Goal: Task Accomplishment & Management: Complete application form

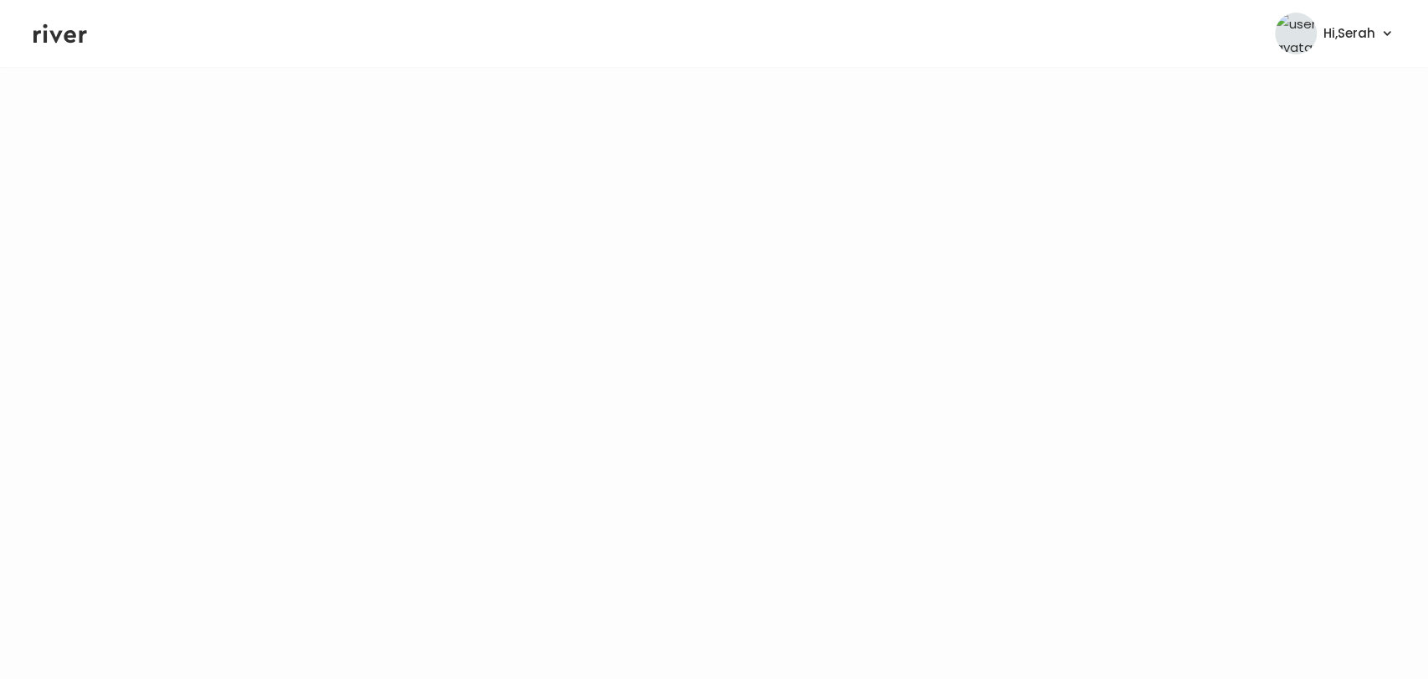
click at [53, 21] on icon at bounding box center [60, 33] width 54 height 25
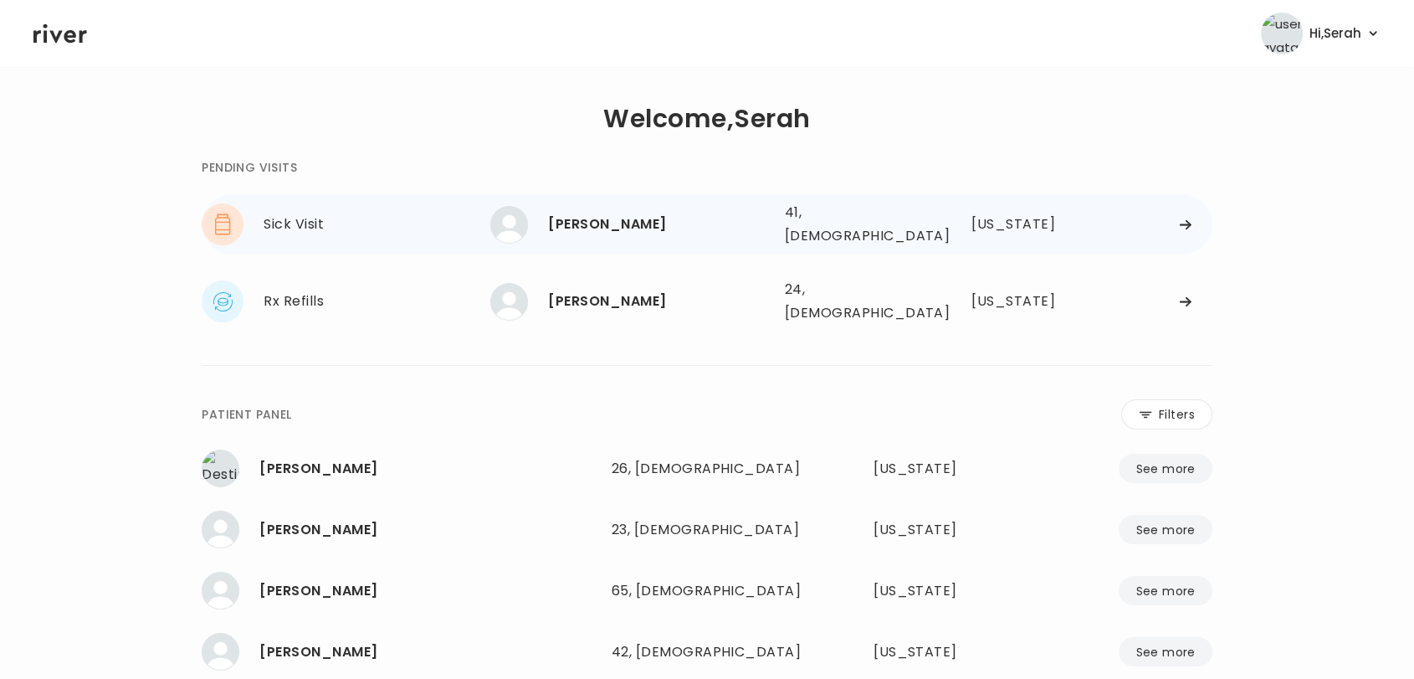
click at [570, 230] on div "JOHN HARTLAUB" at bounding box center [659, 224] width 223 height 23
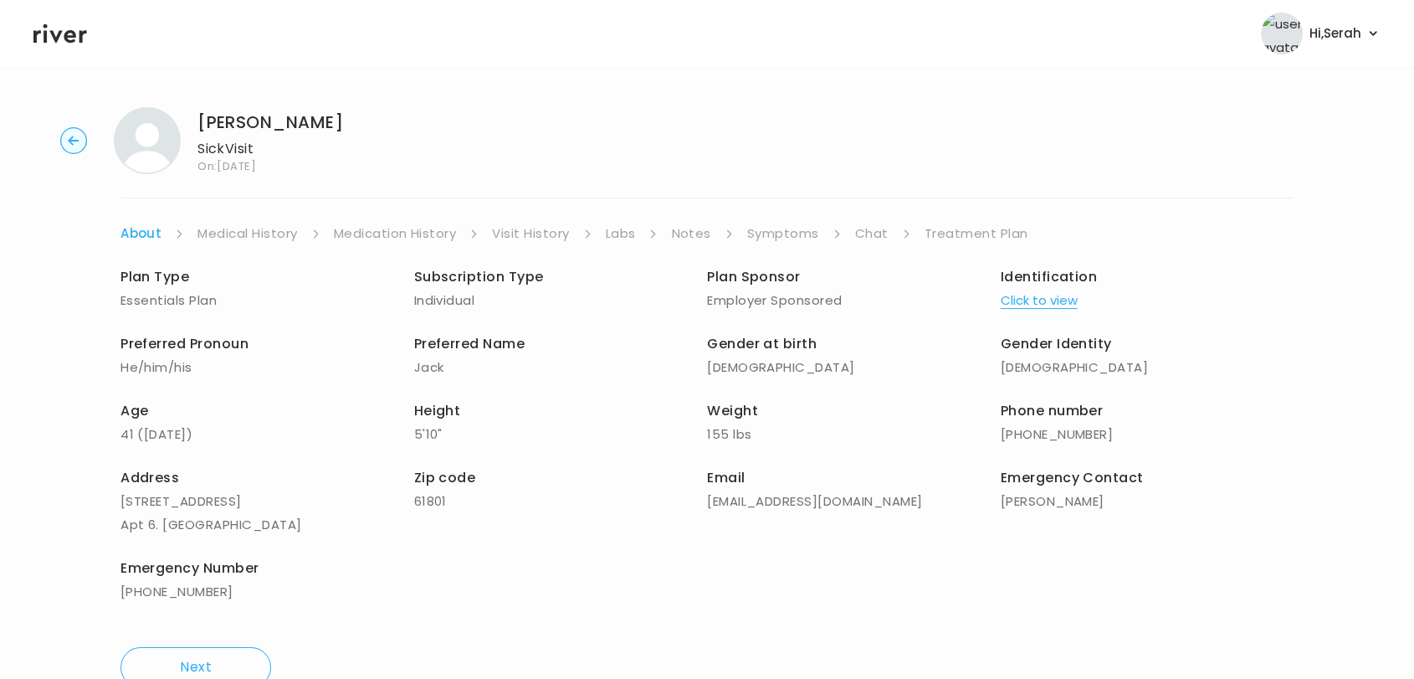
click at [780, 238] on link "Symptoms" at bounding box center [783, 233] width 72 height 23
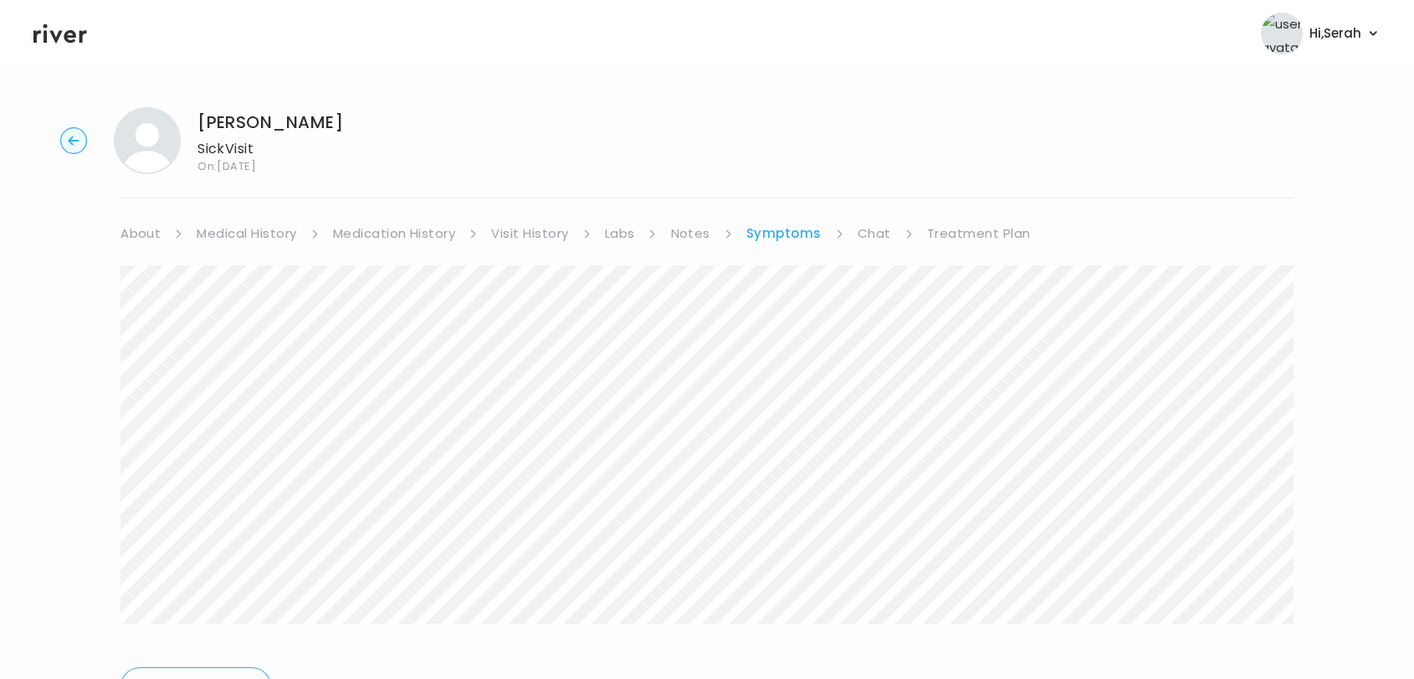
scroll to position [90, 0]
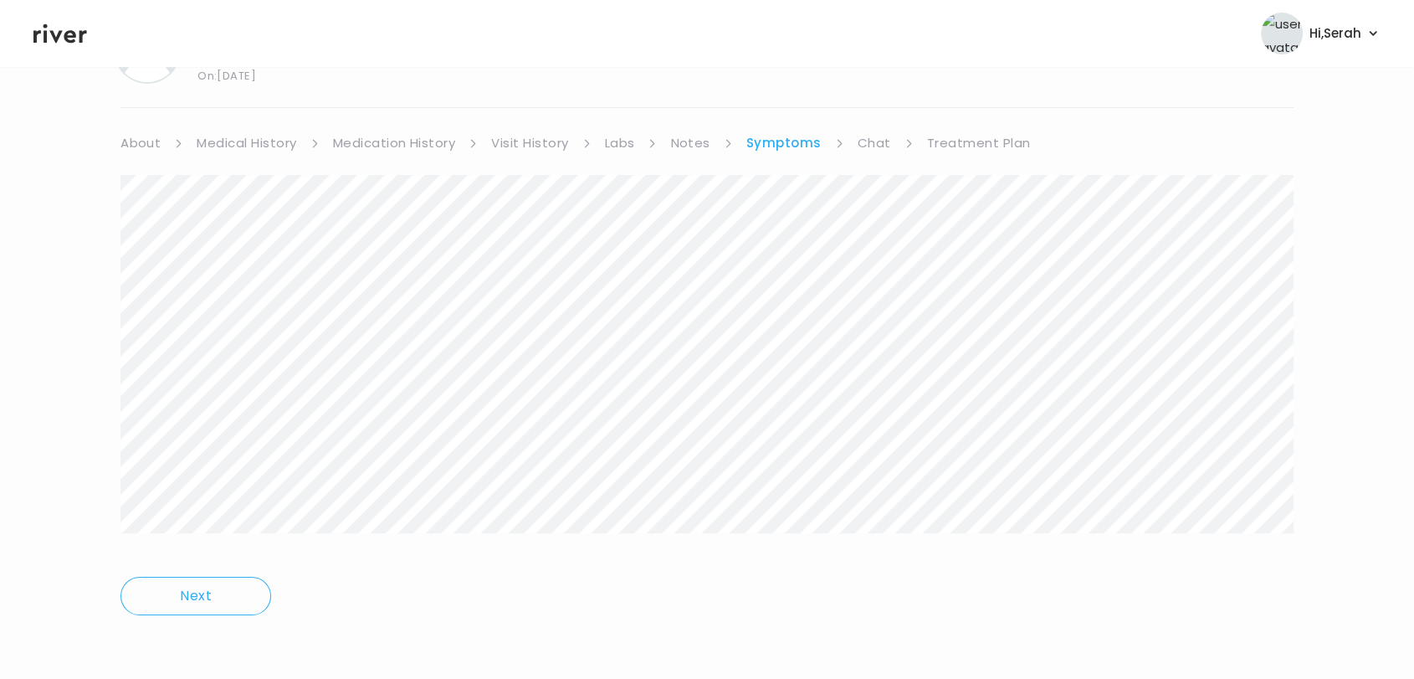
click at [943, 140] on link "Treatment Plan" at bounding box center [979, 142] width 104 height 23
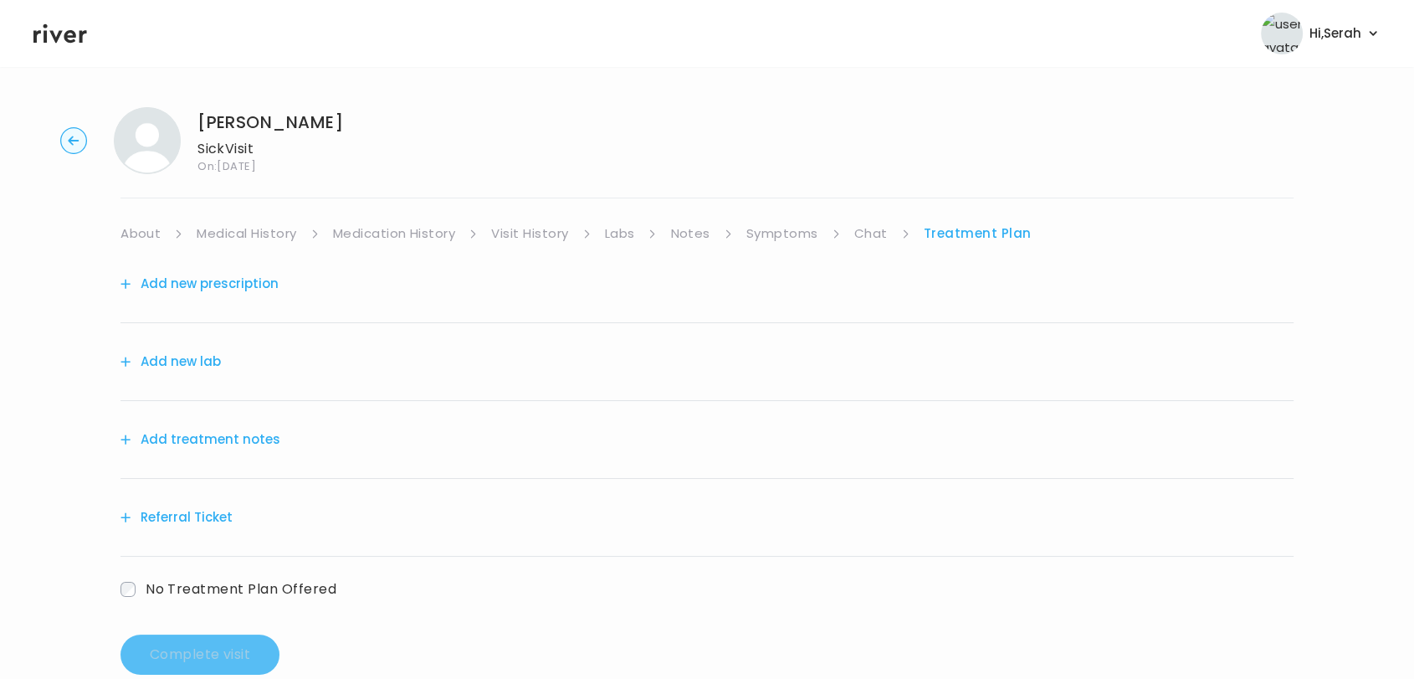
click at [608, 230] on link "Labs" at bounding box center [620, 233] width 30 height 23
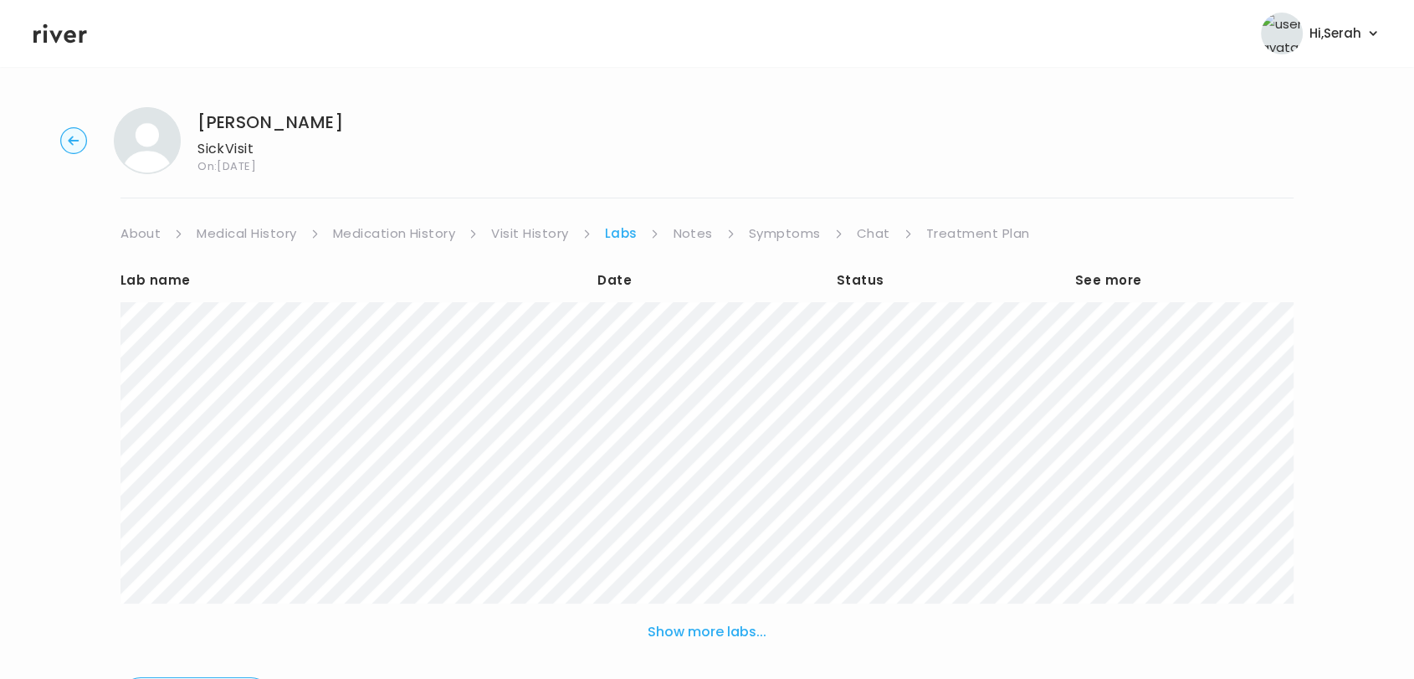
click at [937, 231] on link "Treatment Plan" at bounding box center [978, 233] width 104 height 23
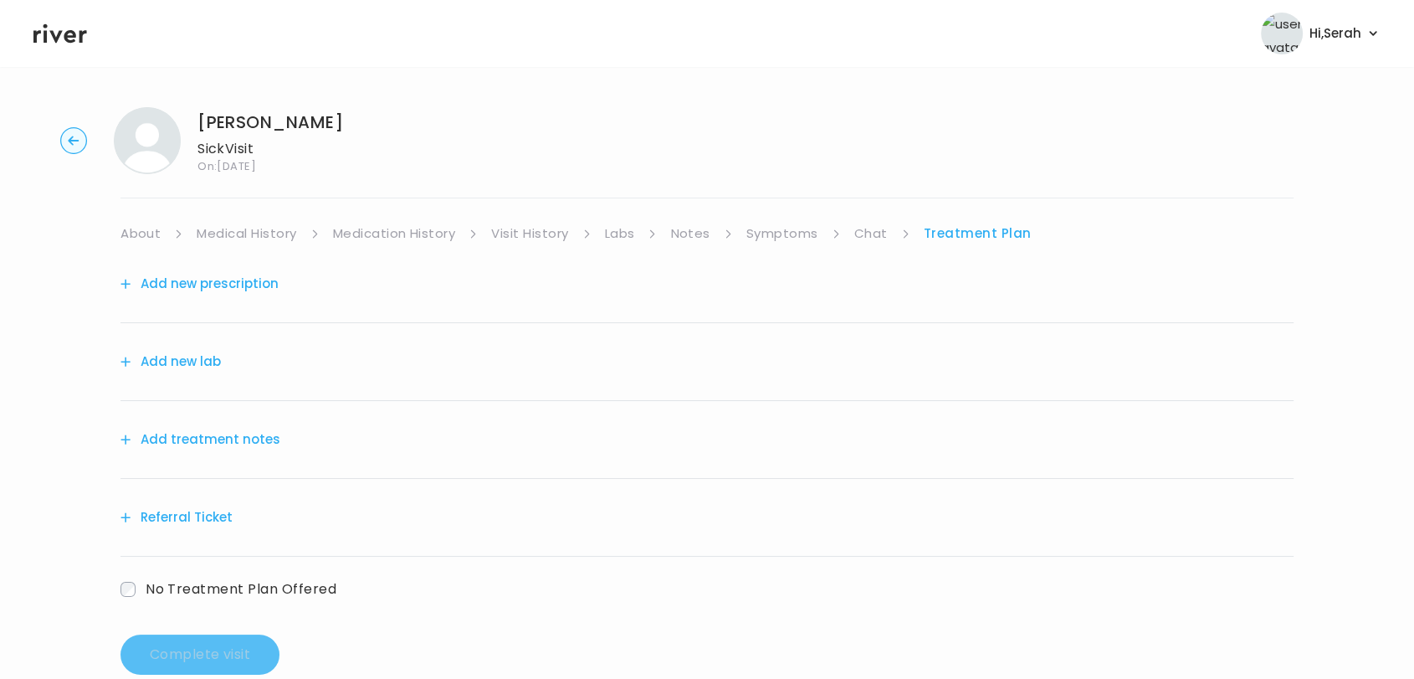
click at [192, 344] on div "Add new lab" at bounding box center [707, 362] width 1173 height 78
click at [189, 385] on div "Add new lab" at bounding box center [707, 362] width 1173 height 78
click at [205, 355] on button "Add new lab" at bounding box center [171, 361] width 100 height 23
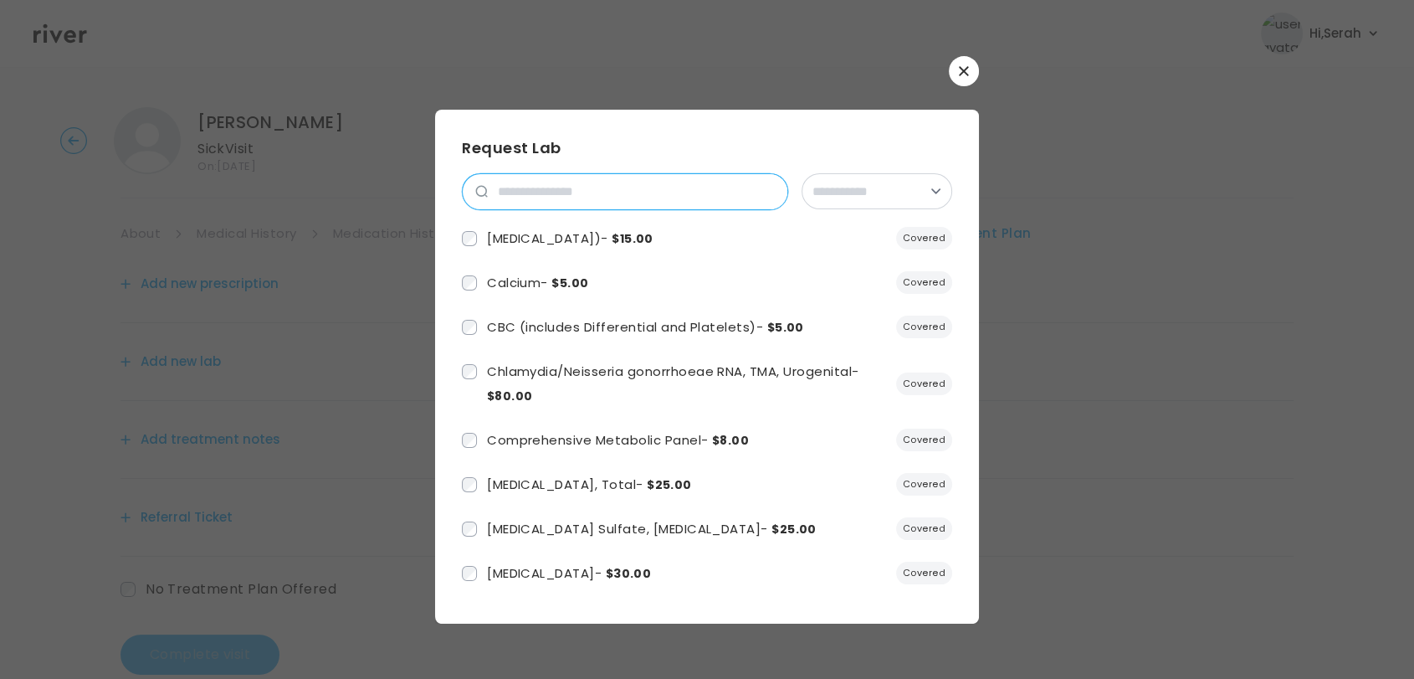
click at [583, 191] on input "search" at bounding box center [638, 191] width 300 height 35
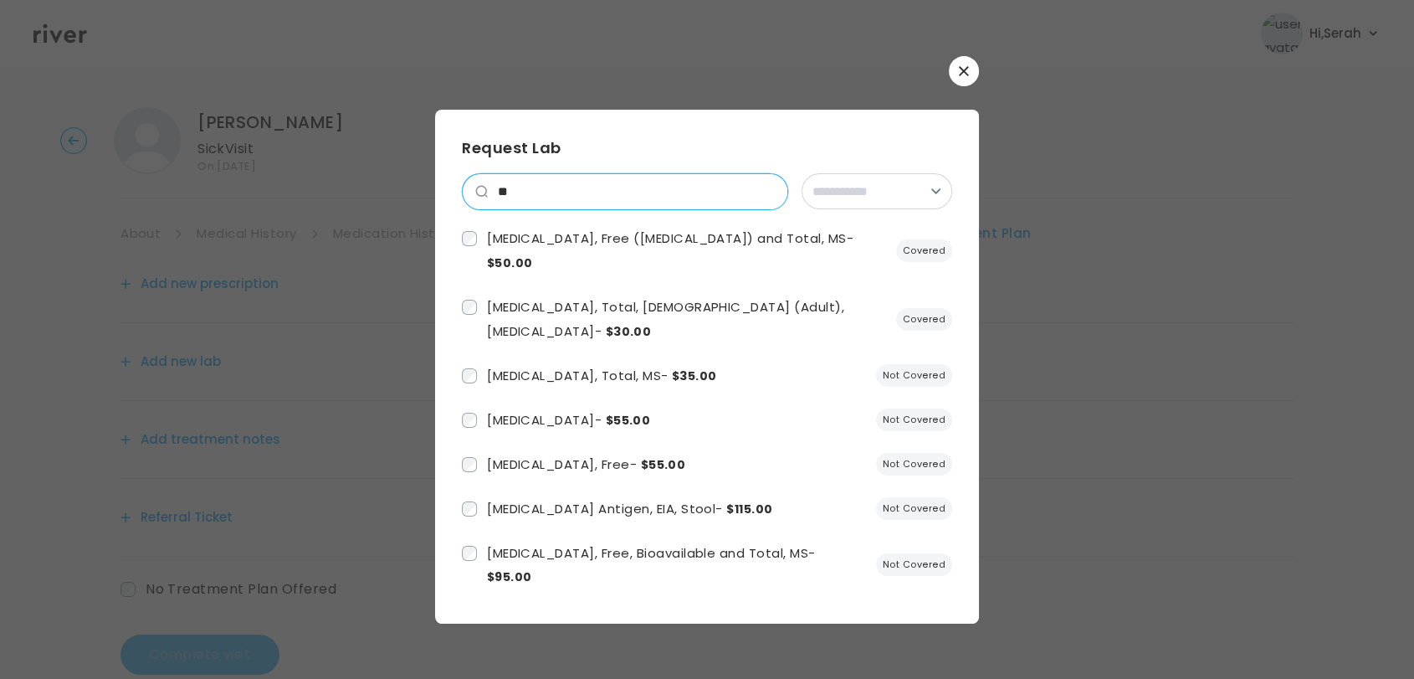
type input "*"
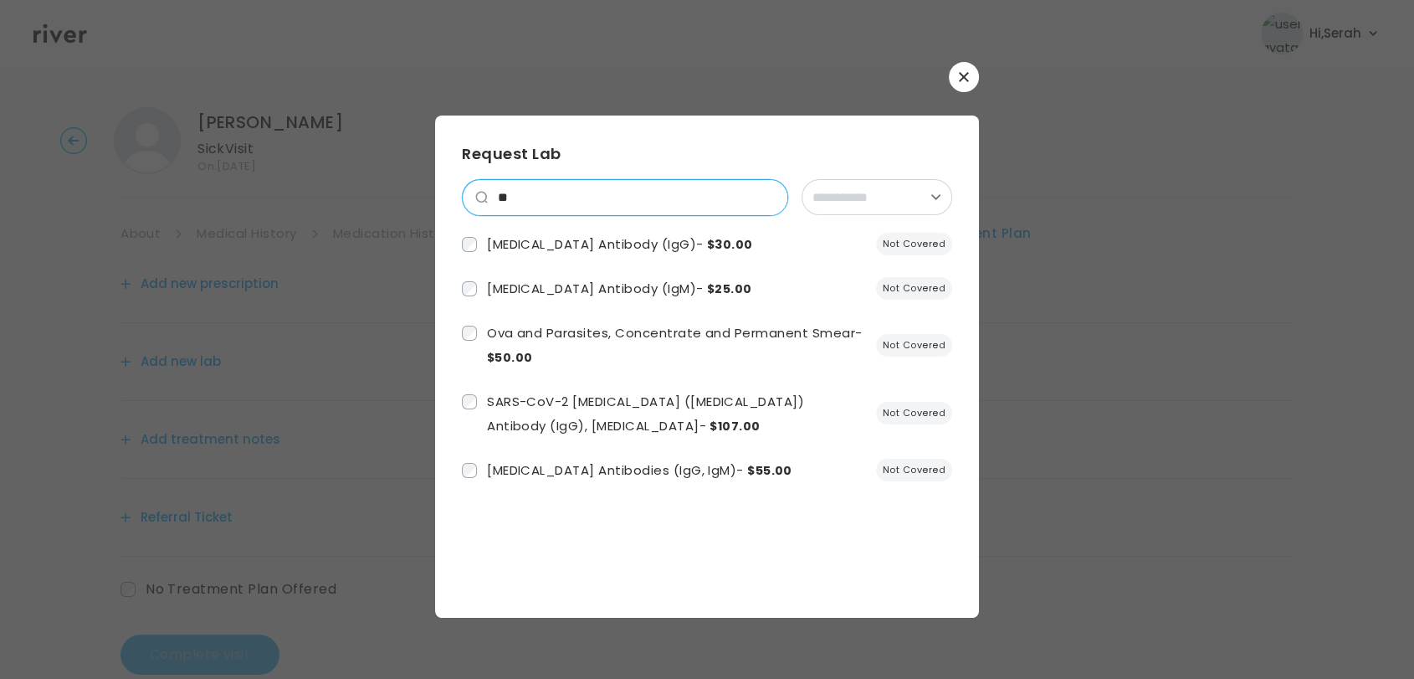
type input "*"
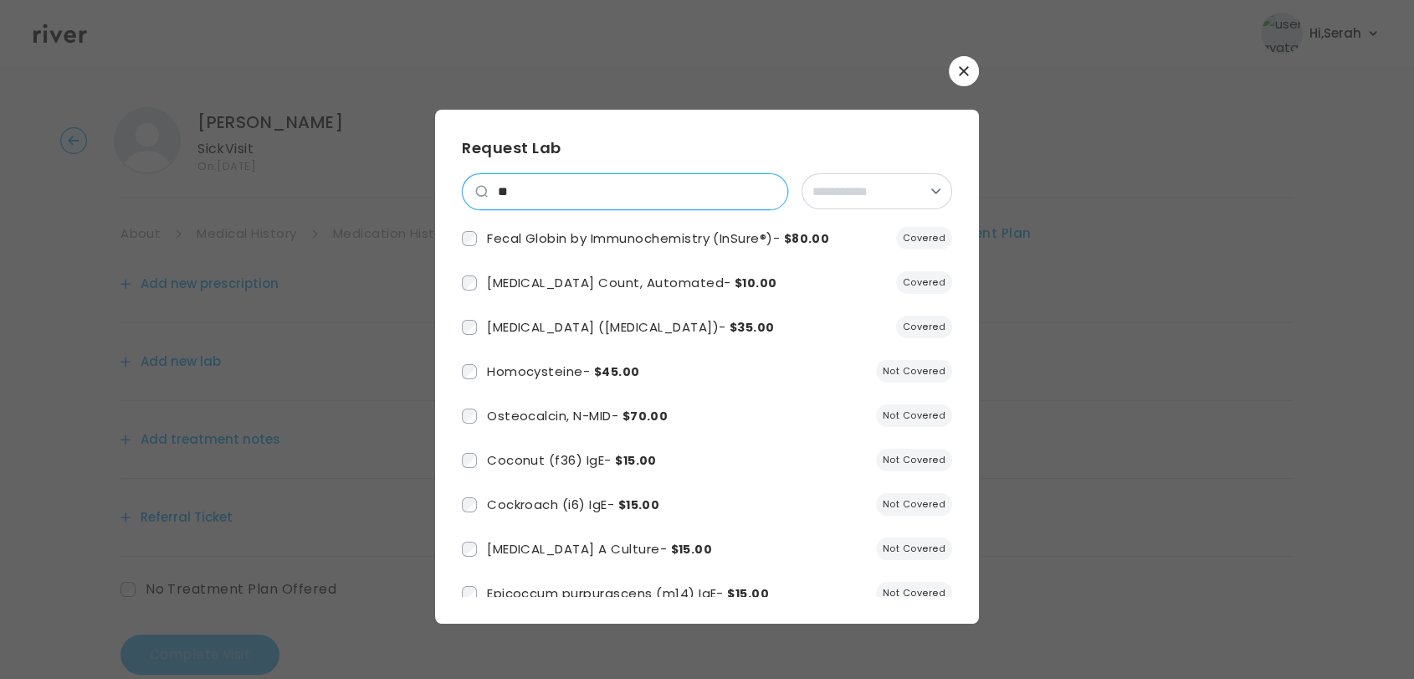
type input "*"
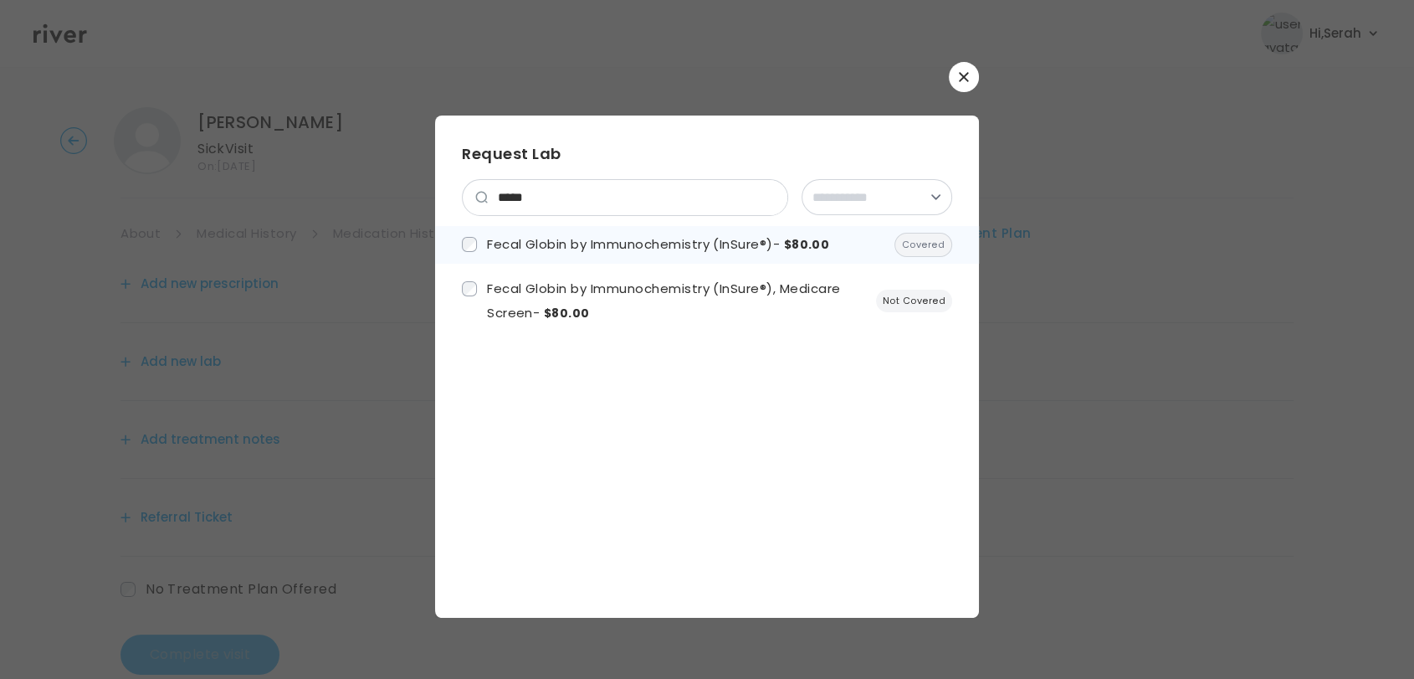
click at [655, 247] on span "Fecal Globin by Immunochemistry (InSure®) - $80.00" at bounding box center [658, 244] width 342 height 18
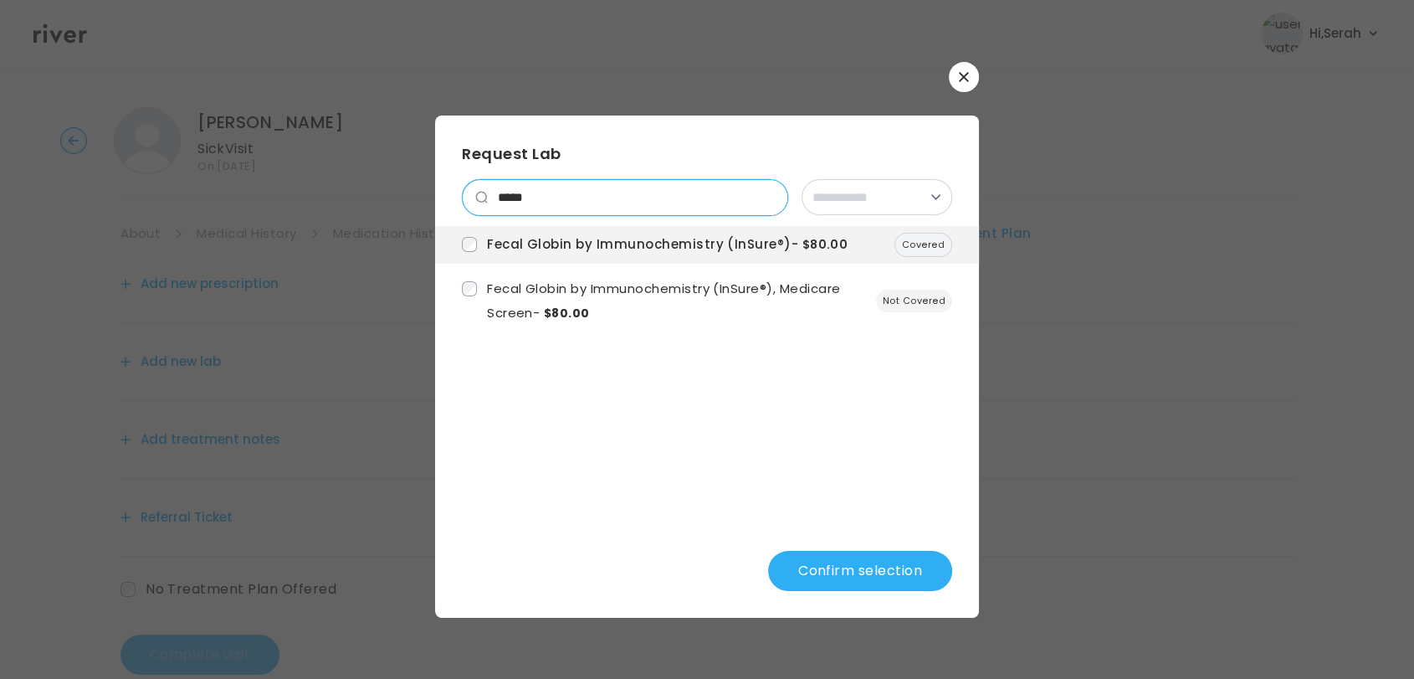
click at [616, 201] on input "*****" at bounding box center [638, 197] width 300 height 35
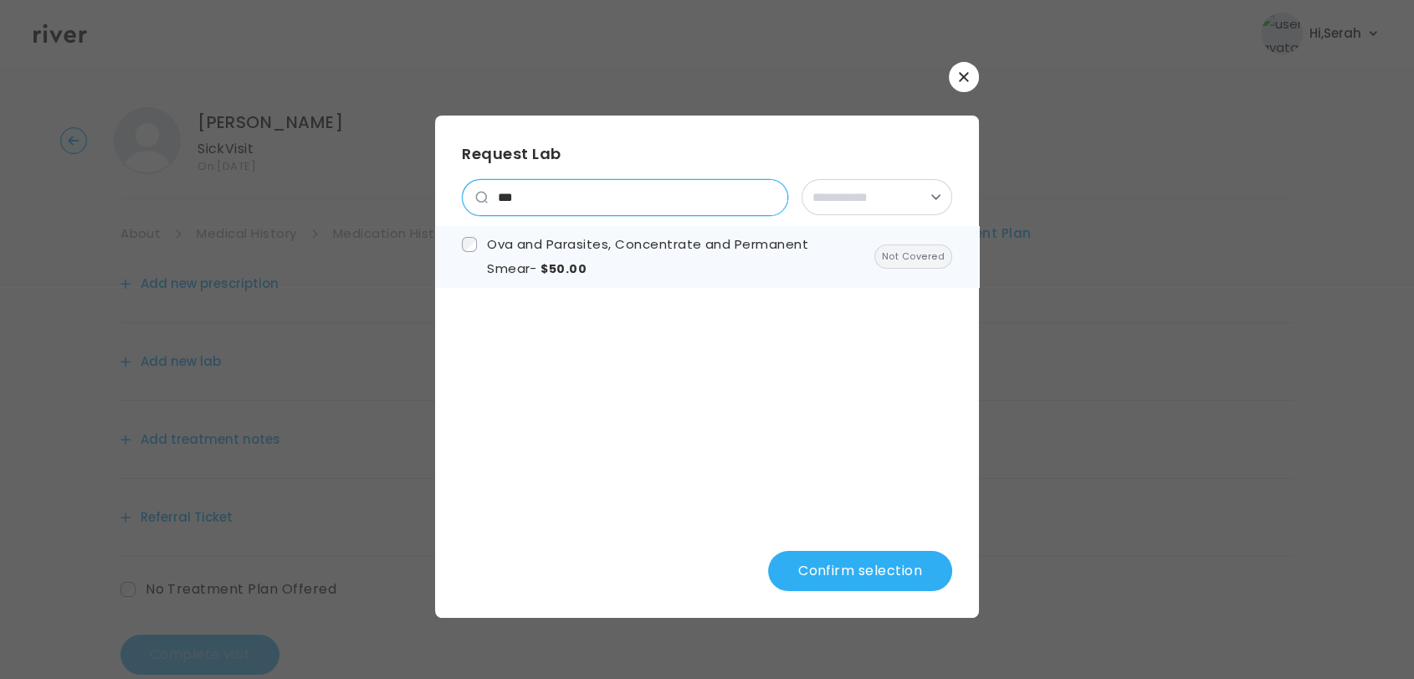
type input "***"
click at [596, 233] on label "Ova and Parasites, Concentrate and Permanent Smear - $50.00" at bounding box center [661, 257] width 399 height 49
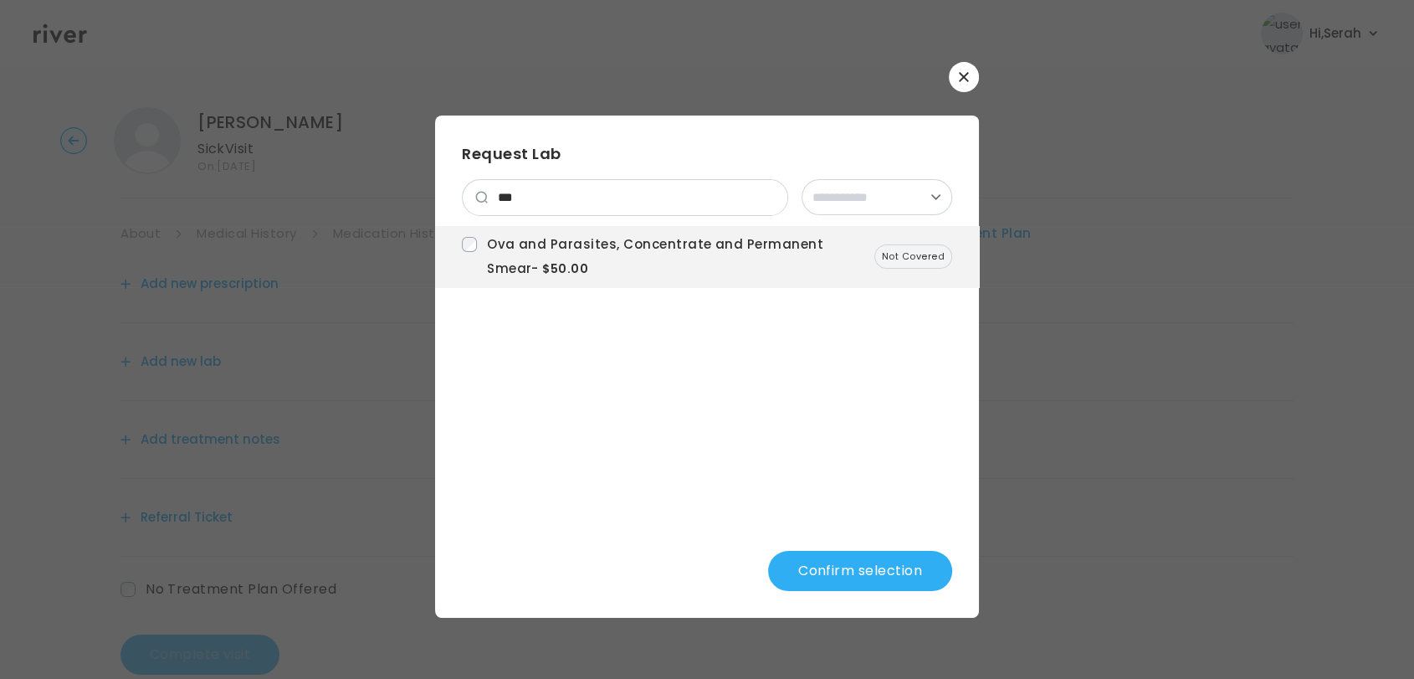
click at [799, 575] on button "Confirm selection" at bounding box center [860, 571] width 184 height 40
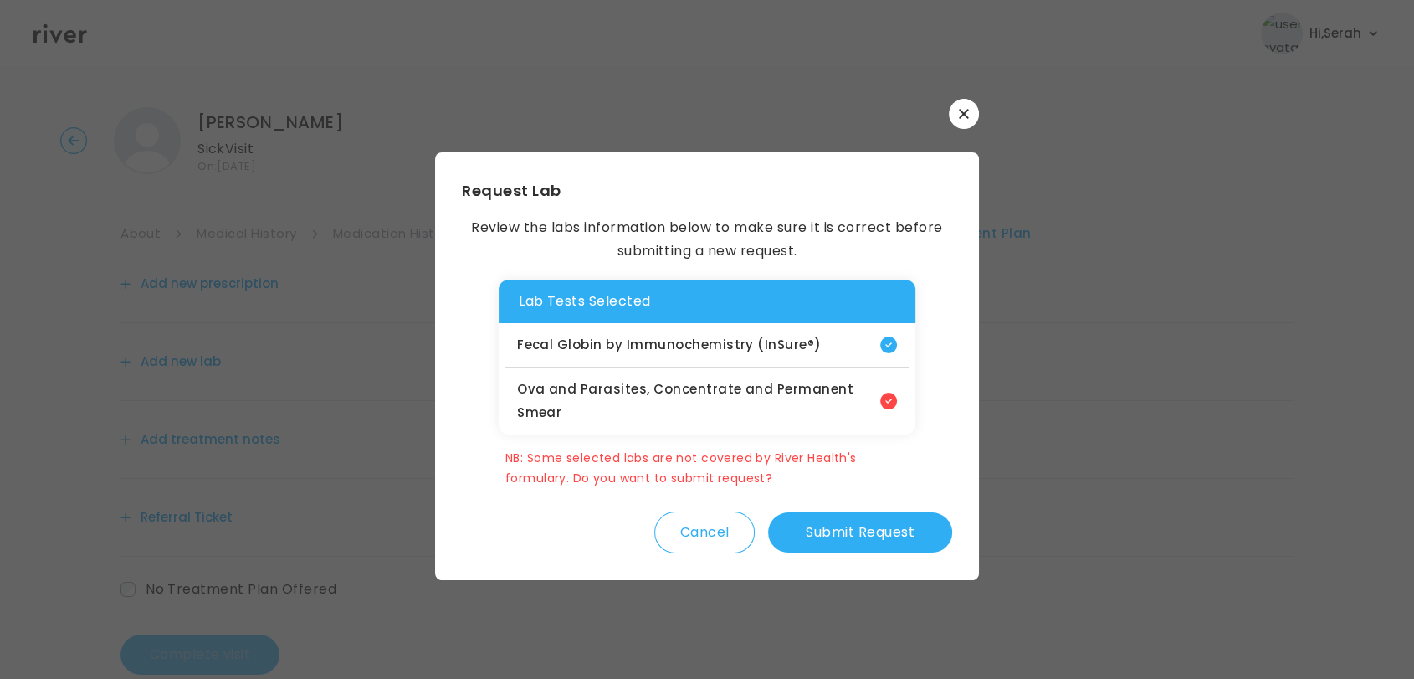
click at [843, 546] on button "Submit Request" at bounding box center [860, 532] width 184 height 40
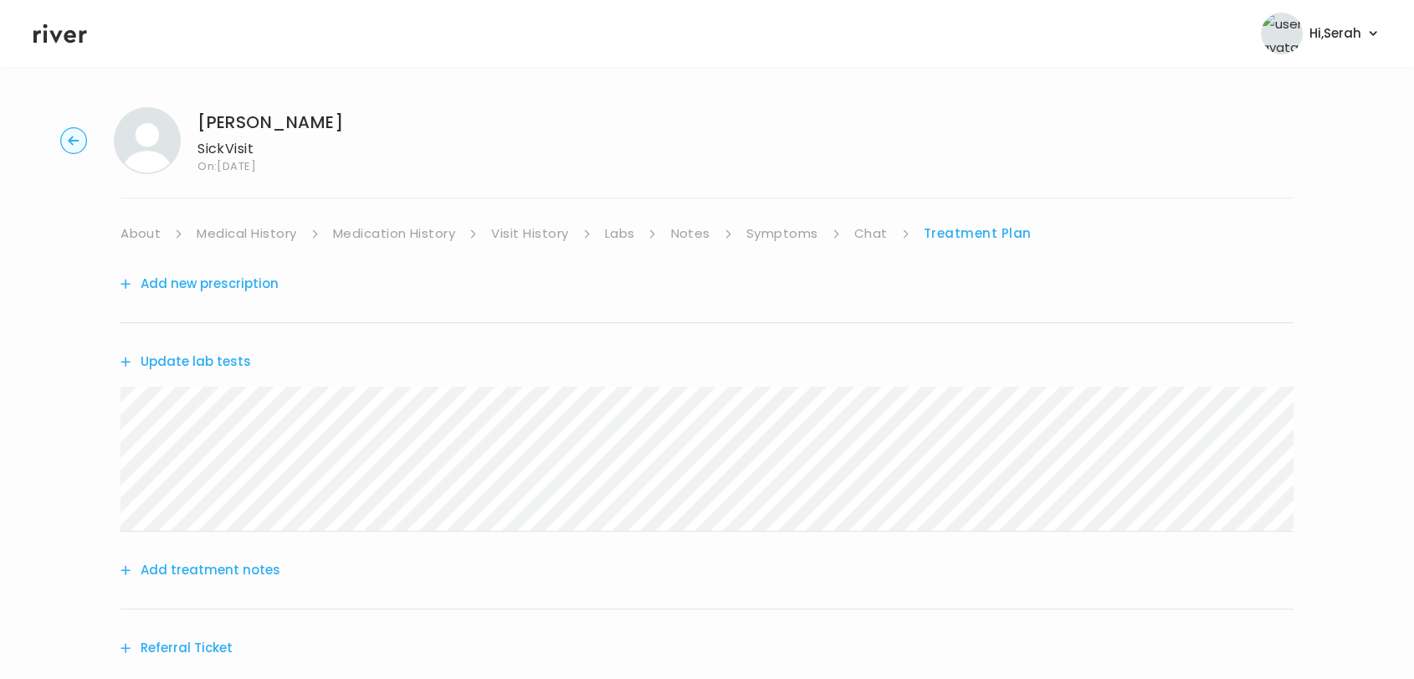
click at [803, 228] on link "Symptoms" at bounding box center [782, 233] width 72 height 23
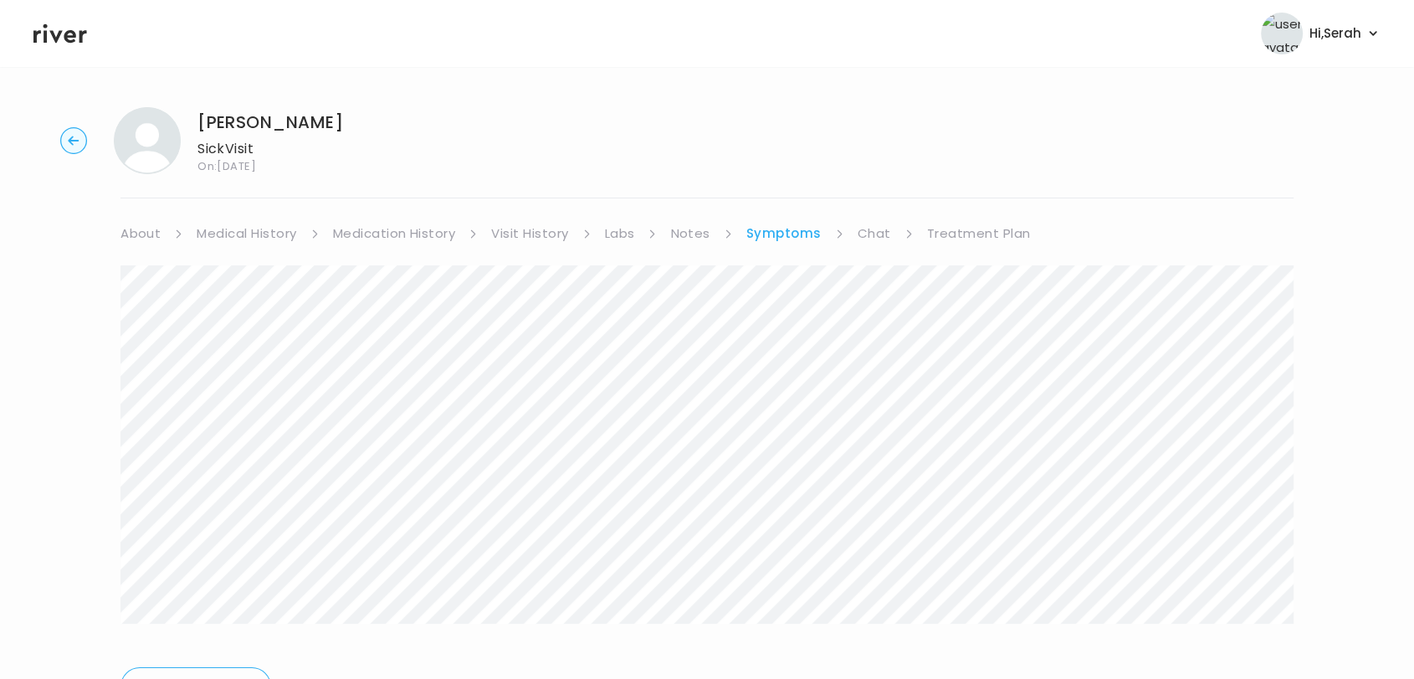
click at [957, 225] on link "Treatment Plan" at bounding box center [979, 233] width 104 height 23
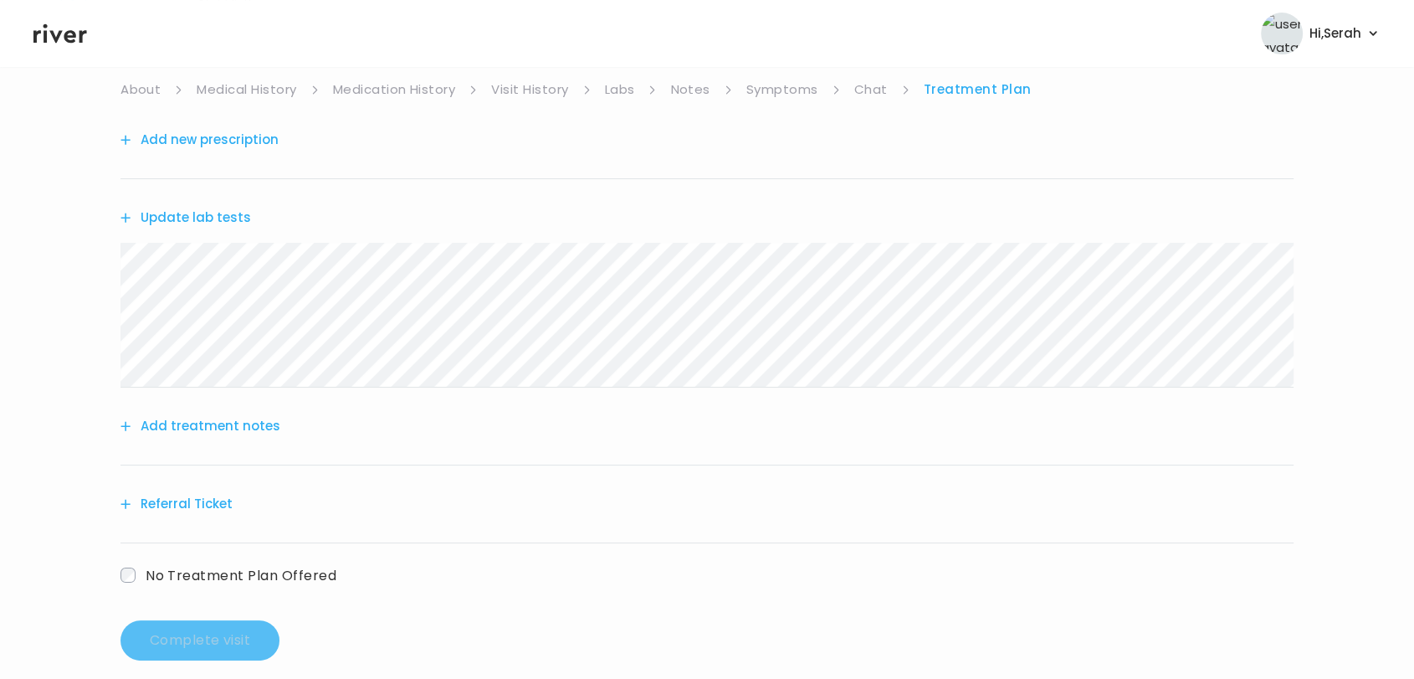
scroll to position [167, 0]
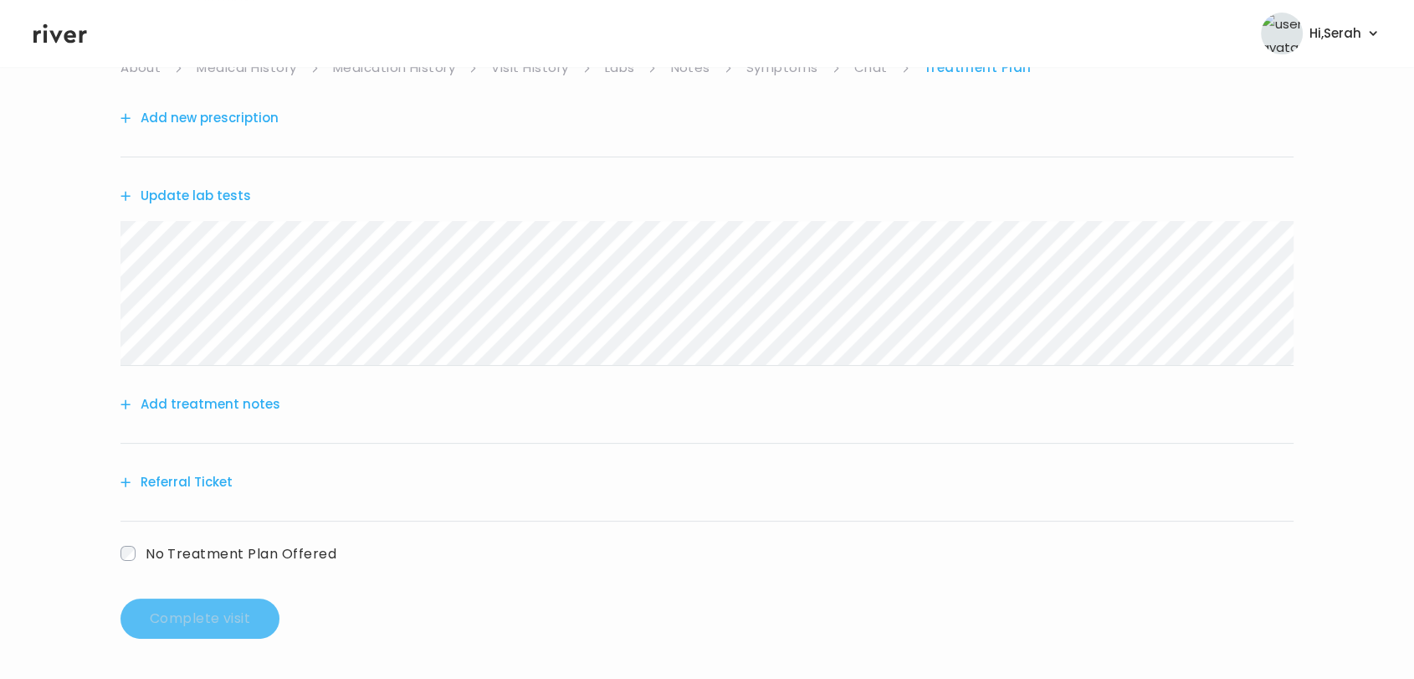
click at [235, 403] on button "Add treatment notes" at bounding box center [201, 403] width 160 height 23
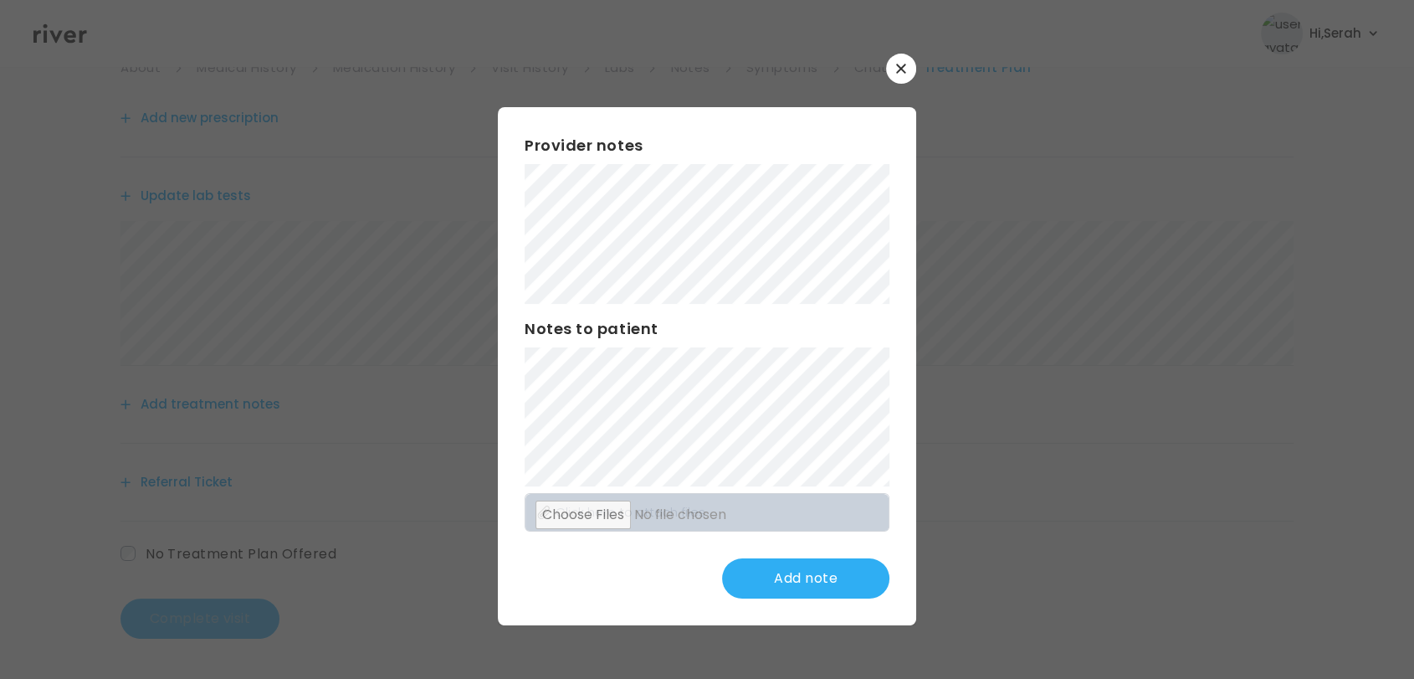
scroll to position [166, 0]
click at [121, 392] on button "Add treatment notes" at bounding box center [201, 403] width 160 height 23
click at [803, 583] on button "Update note" at bounding box center [805, 578] width 167 height 40
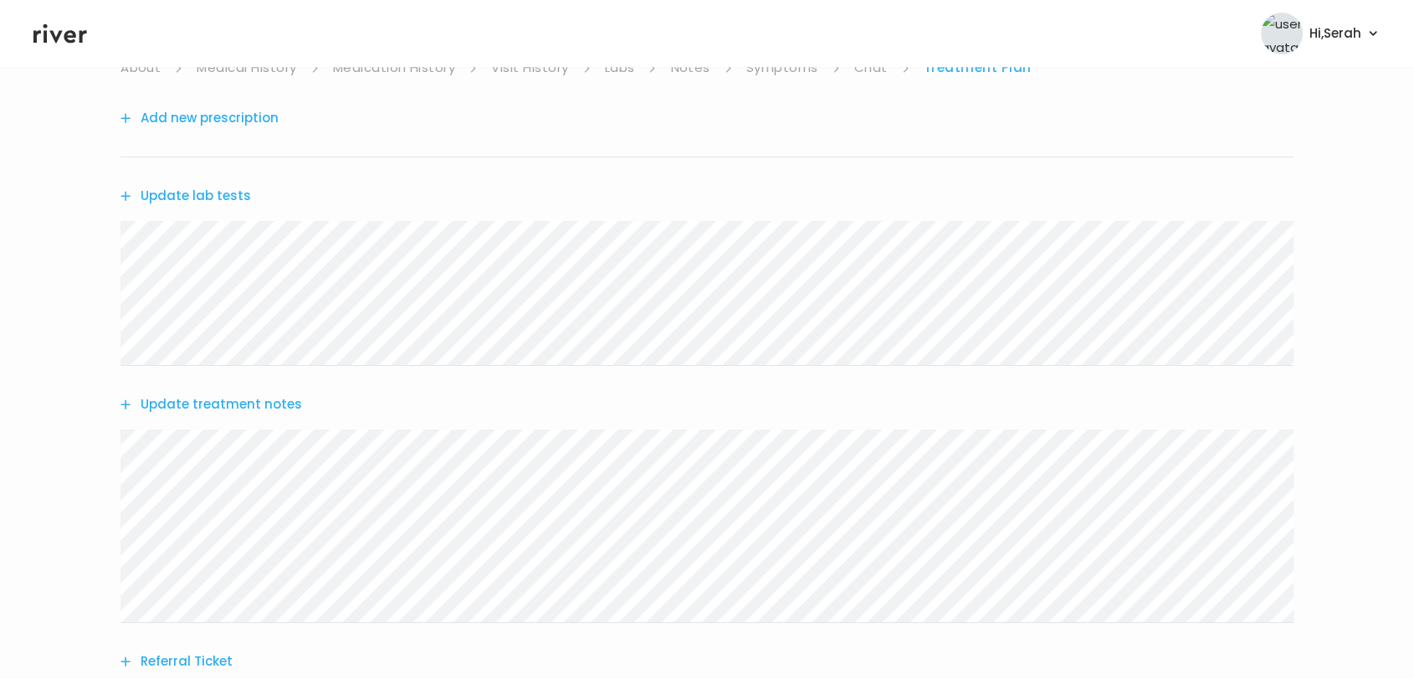
scroll to position [346, 0]
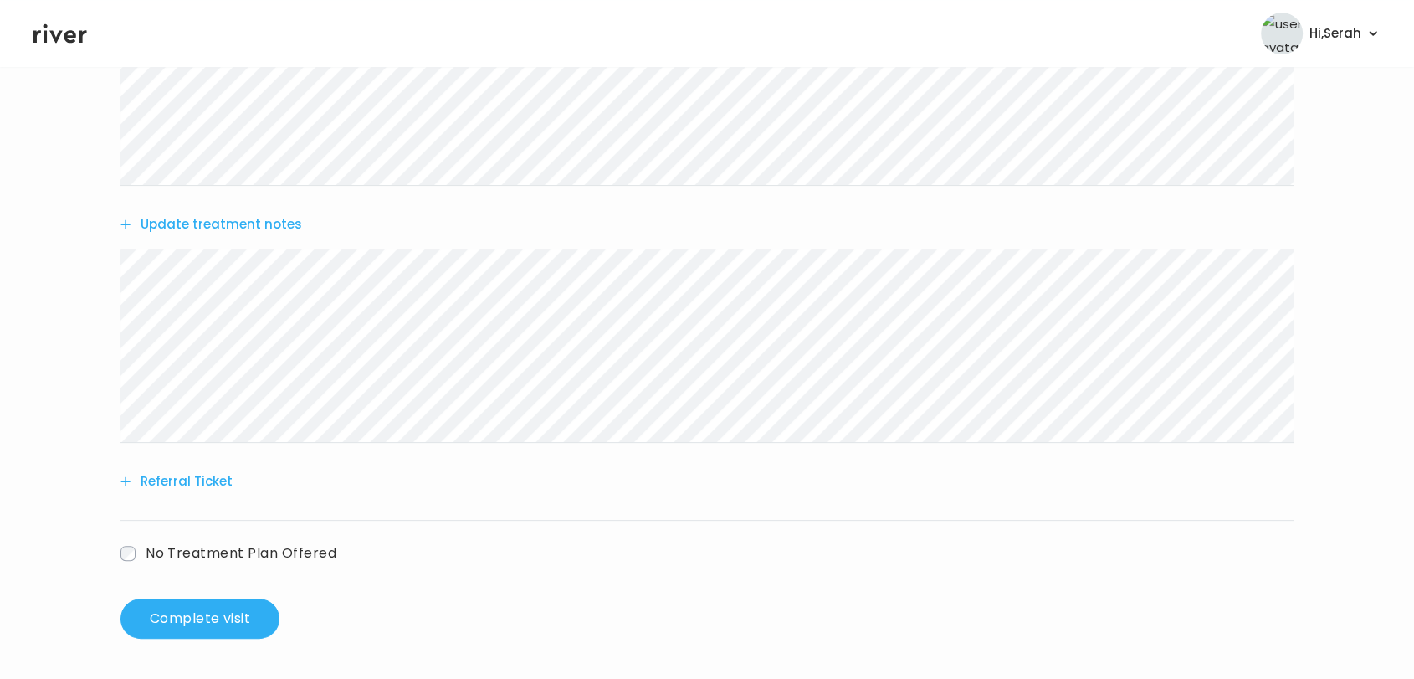
click at [233, 220] on button "Update treatment notes" at bounding box center [212, 224] width 182 height 23
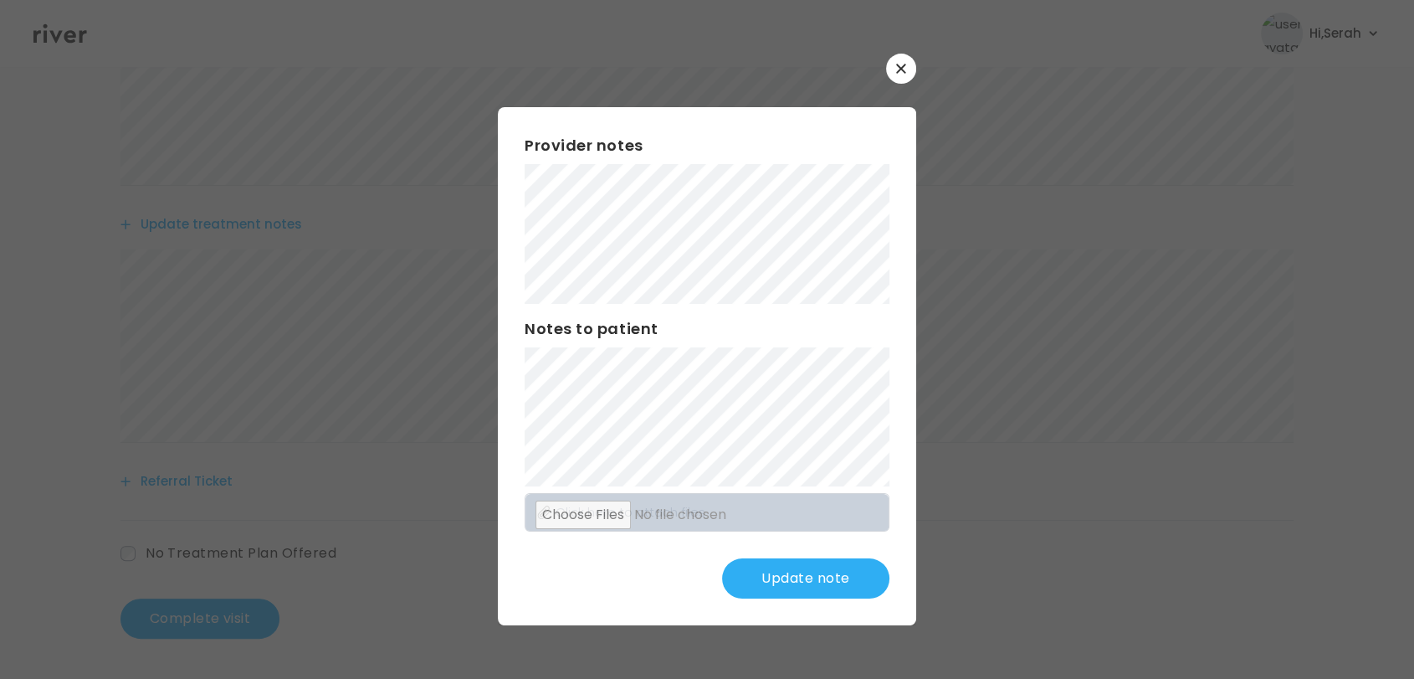
click at [511, 401] on div "Provider notes Notes to patient Click here to attach files Update note" at bounding box center [707, 365] width 418 height 517
click at [764, 552] on div "Provider notes Notes to patient Click here to attach files Update note" at bounding box center [707, 365] width 418 height 517
click at [770, 567] on button "Update note" at bounding box center [805, 578] width 167 height 40
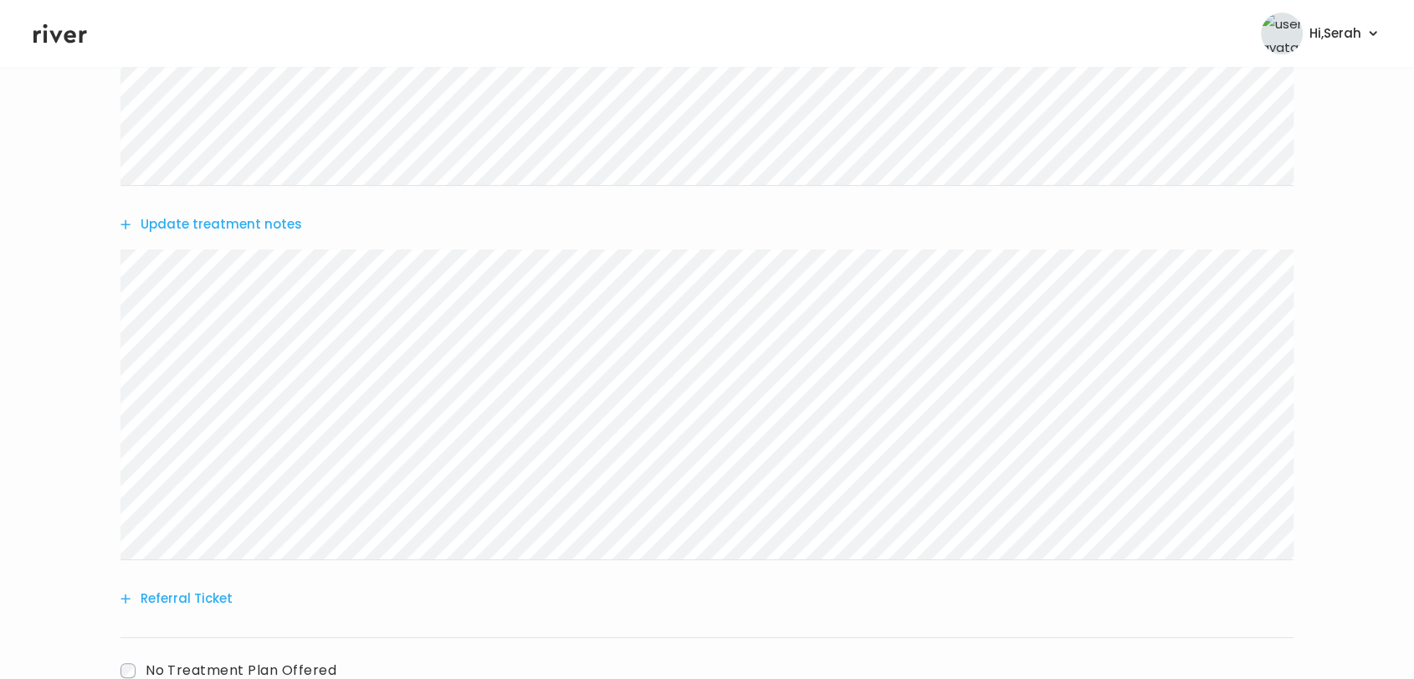
scroll to position [462, 0]
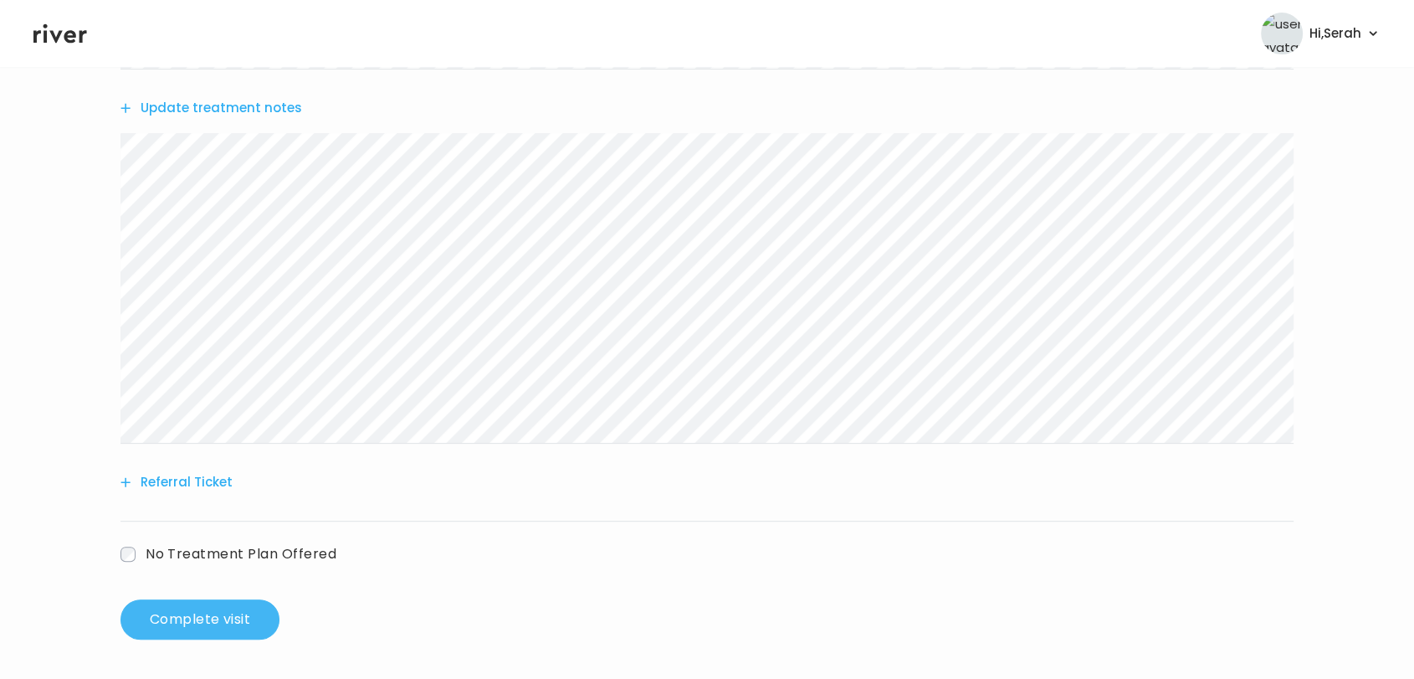
click at [211, 609] on button "Complete visit" at bounding box center [200, 619] width 159 height 40
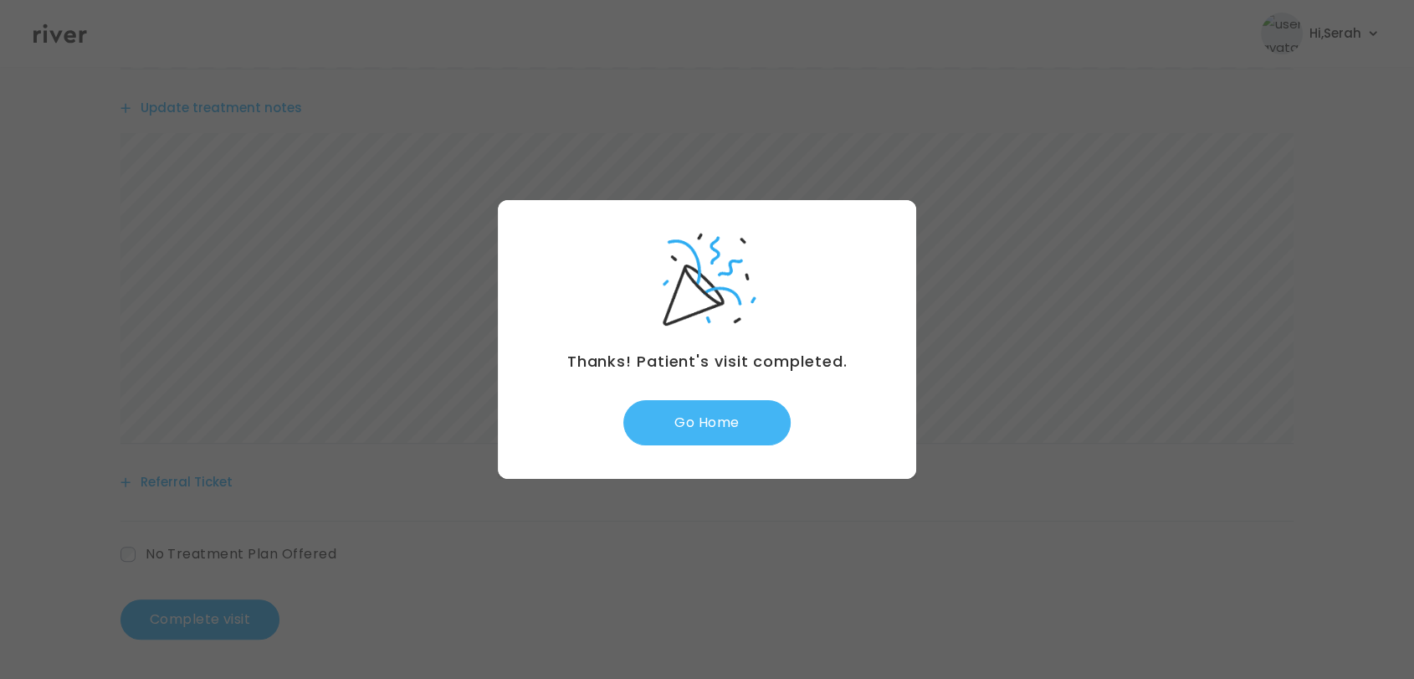
click at [683, 430] on button "Go Home" at bounding box center [706, 422] width 167 height 45
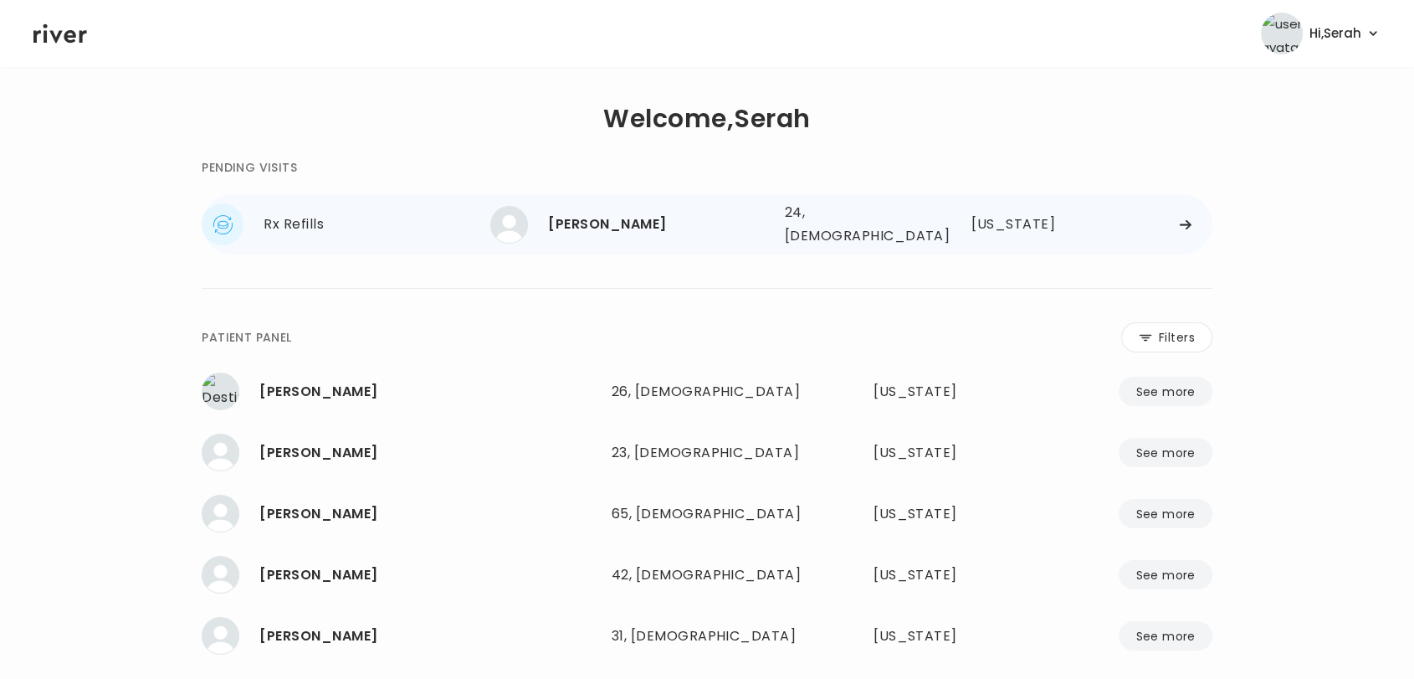
click at [592, 222] on div "[PERSON_NAME]" at bounding box center [659, 224] width 223 height 23
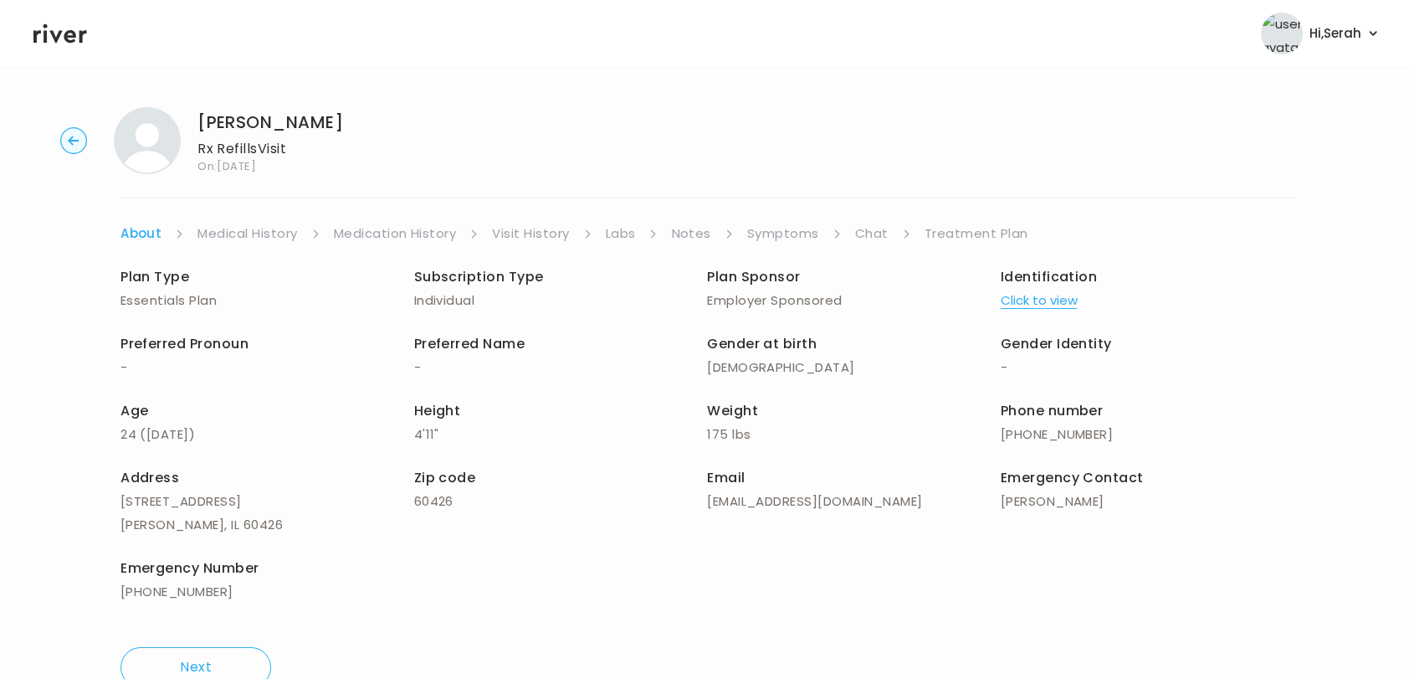
click at [777, 246] on div "Plan Type Essentials Plan Subscription Type Individual Plan Sponsor Employer Sp…" at bounding box center [707, 436] width 1173 height 382
click at [770, 236] on link "Symptoms" at bounding box center [783, 233] width 72 height 23
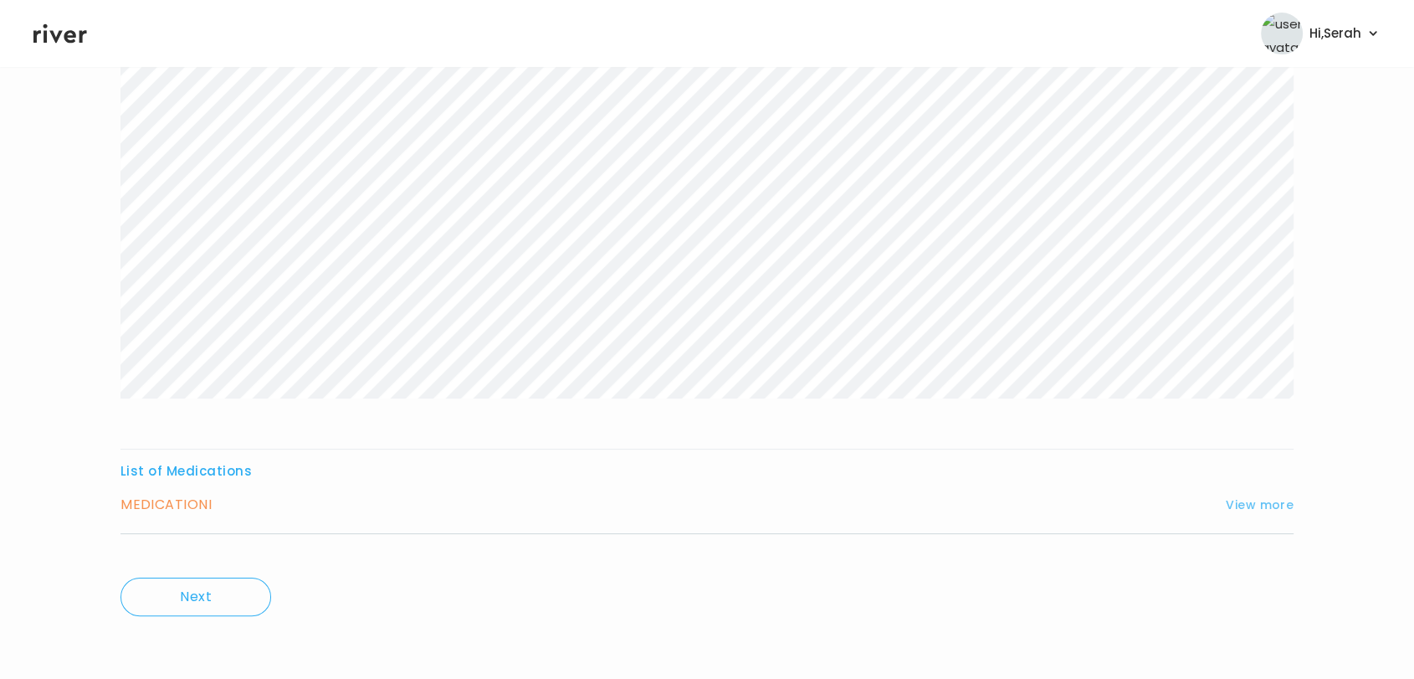
scroll to position [206, 0]
click at [1264, 503] on button "View more" at bounding box center [1260, 504] width 68 height 20
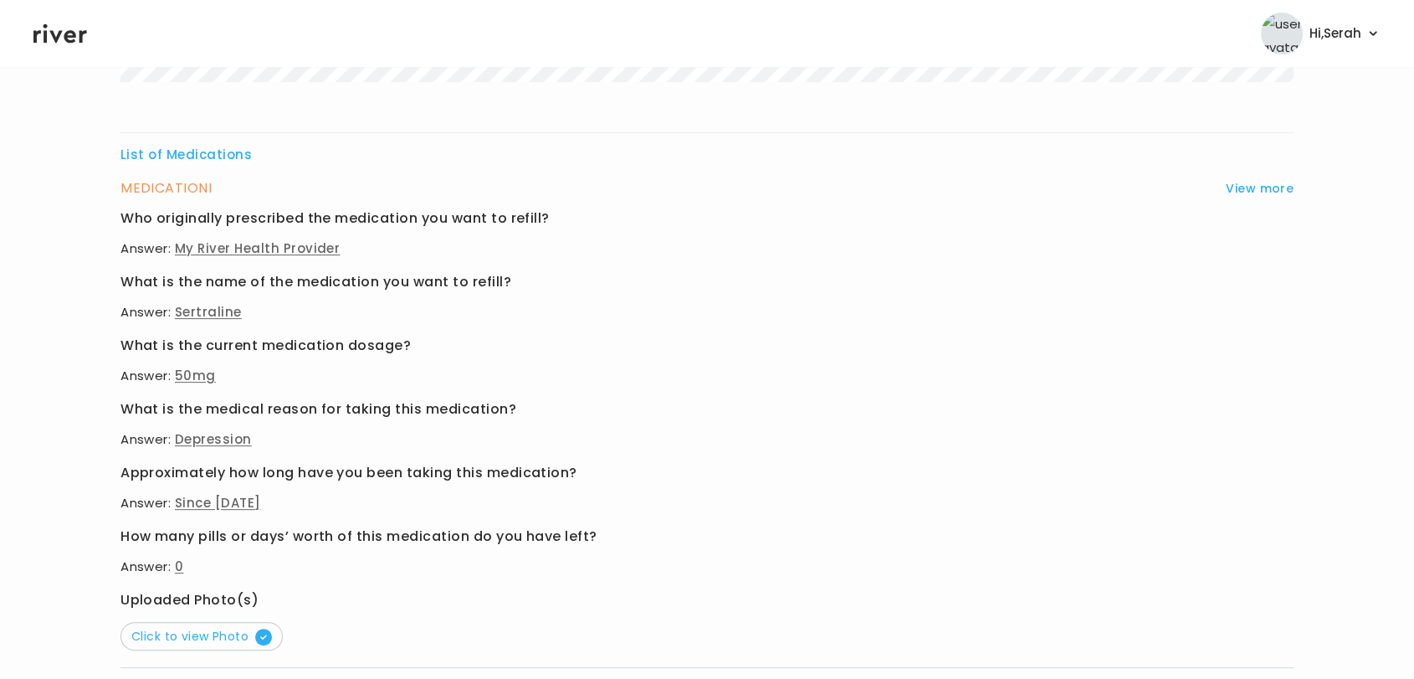
scroll to position [542, 0]
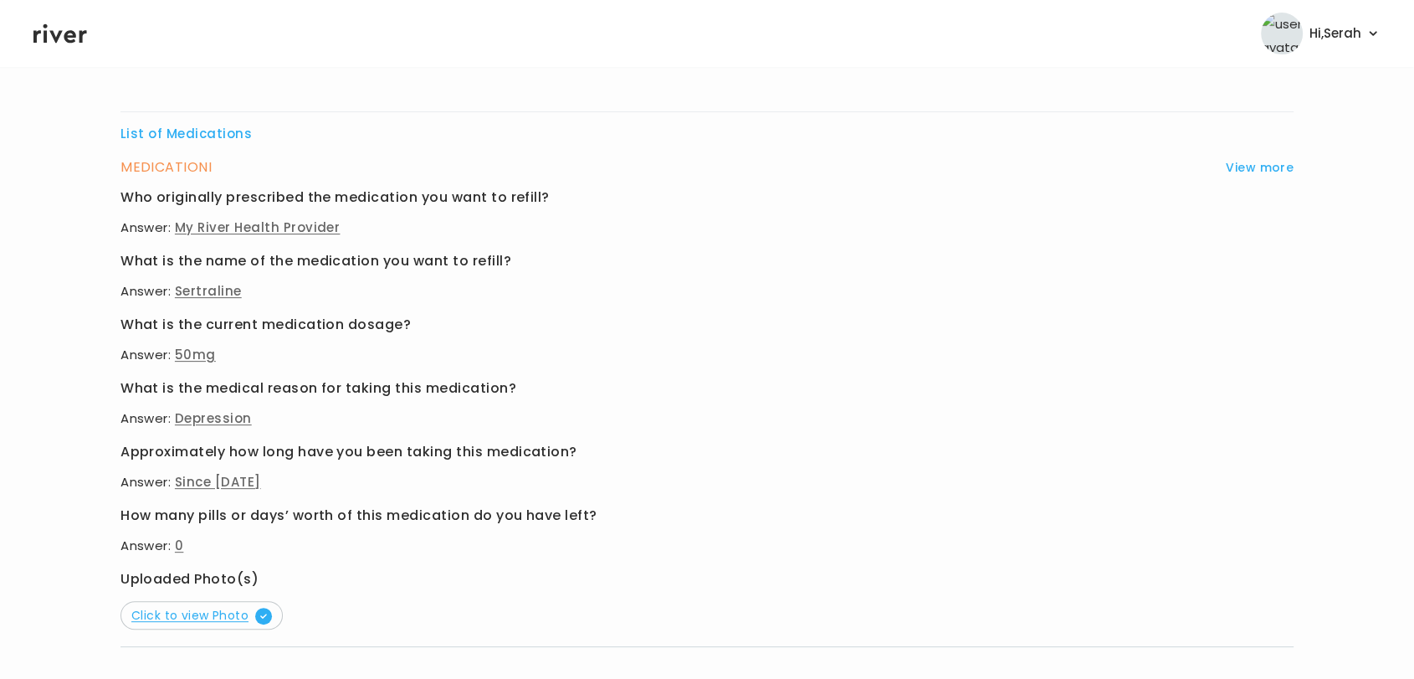
click at [189, 608] on span "Click to view Photo" at bounding box center [201, 615] width 141 height 17
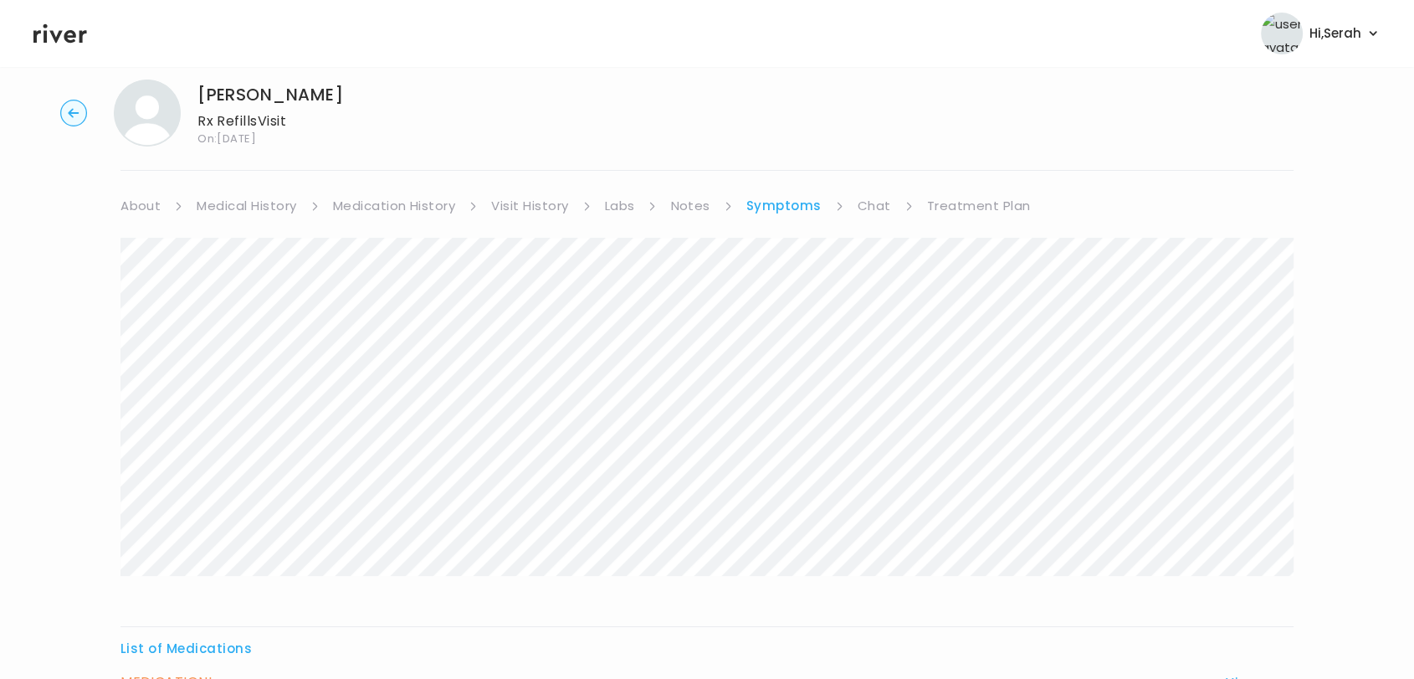
scroll to position [0, 0]
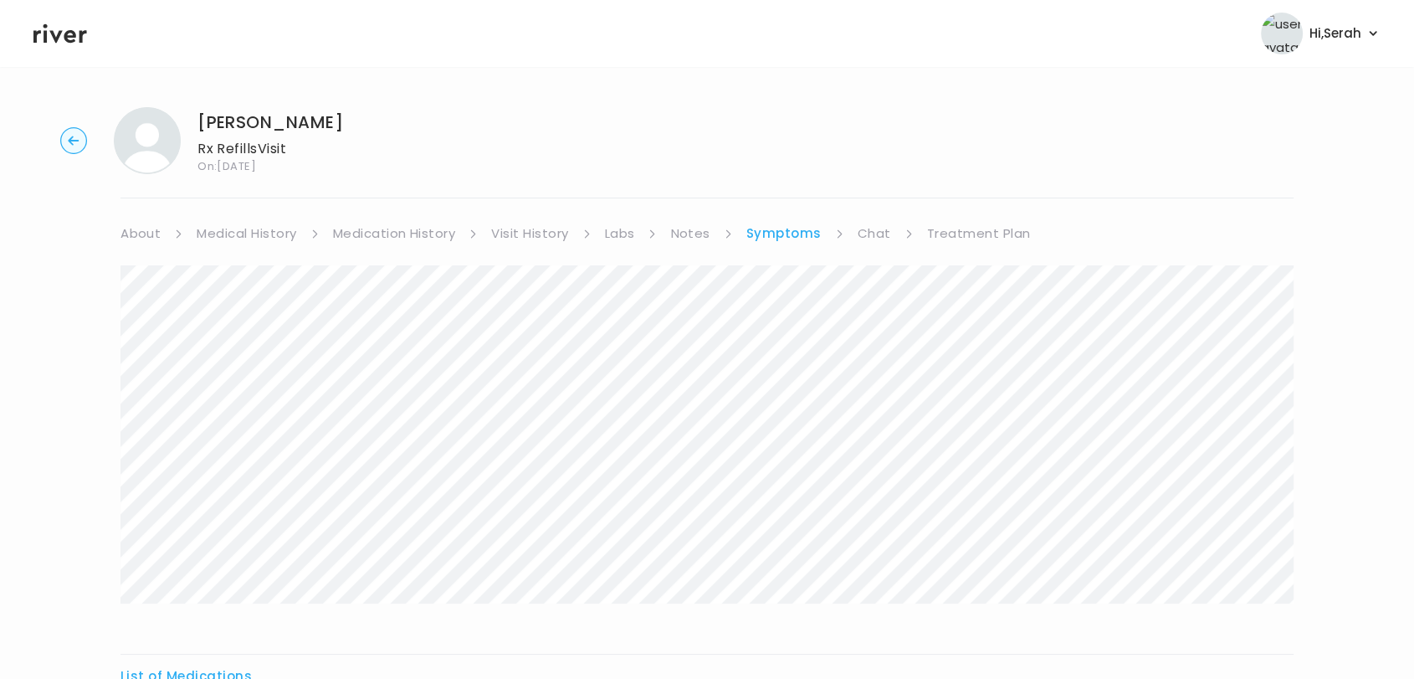
click at [413, 243] on link "Medication History" at bounding box center [394, 233] width 123 height 23
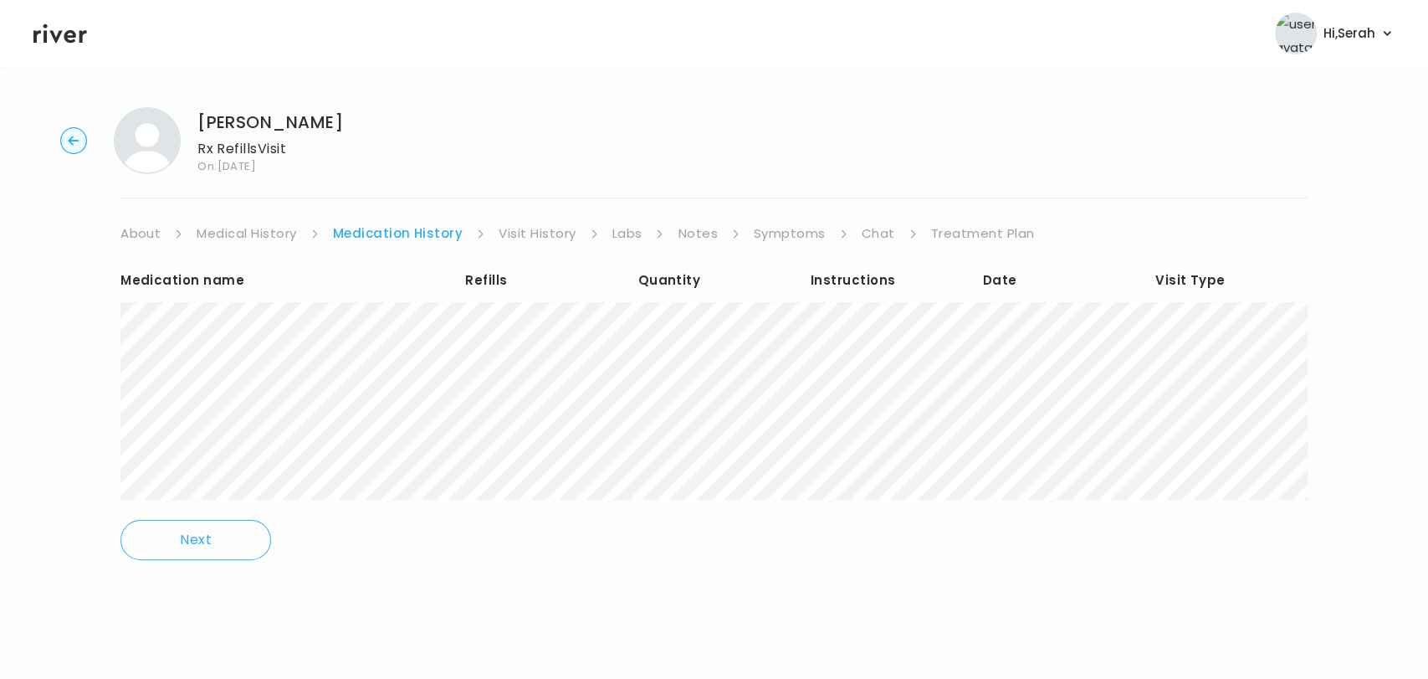
click at [430, 341] on div "About Medical History Medication History Visit History Labs Notes Symptoms Chat…" at bounding box center [714, 403] width 1187 height 362
click at [775, 231] on link "Symptoms" at bounding box center [790, 233] width 72 height 23
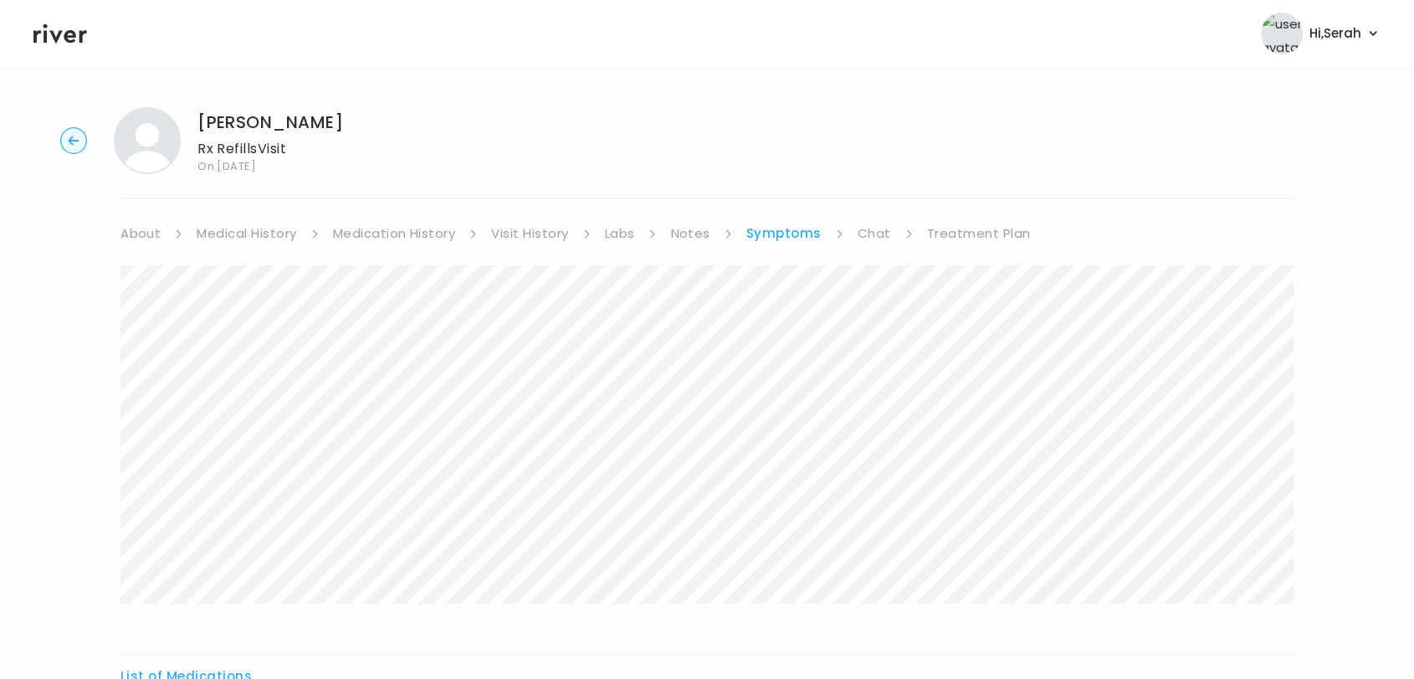
click at [866, 231] on link "Chat" at bounding box center [874, 233] width 33 height 23
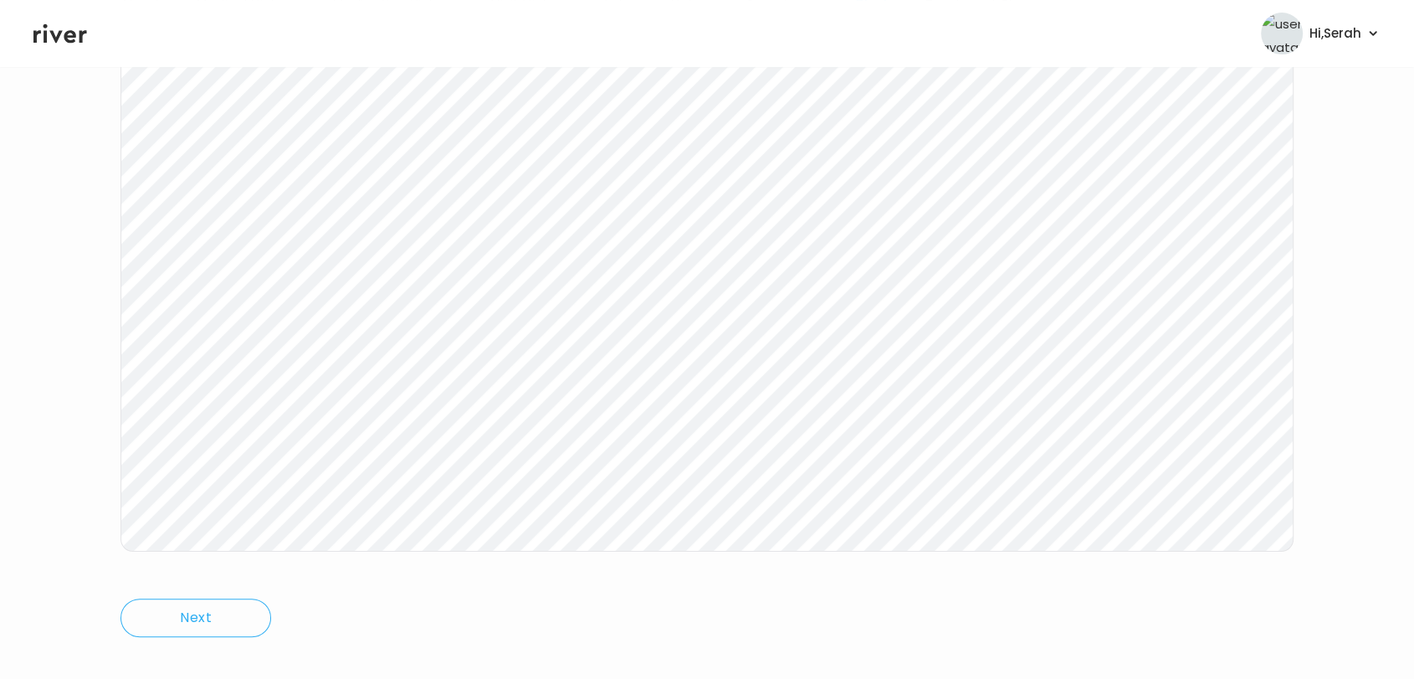
scroll to position [251, 0]
click at [57, 33] on icon at bounding box center [60, 33] width 54 height 25
